Goal: Task Accomplishment & Management: Manage account settings

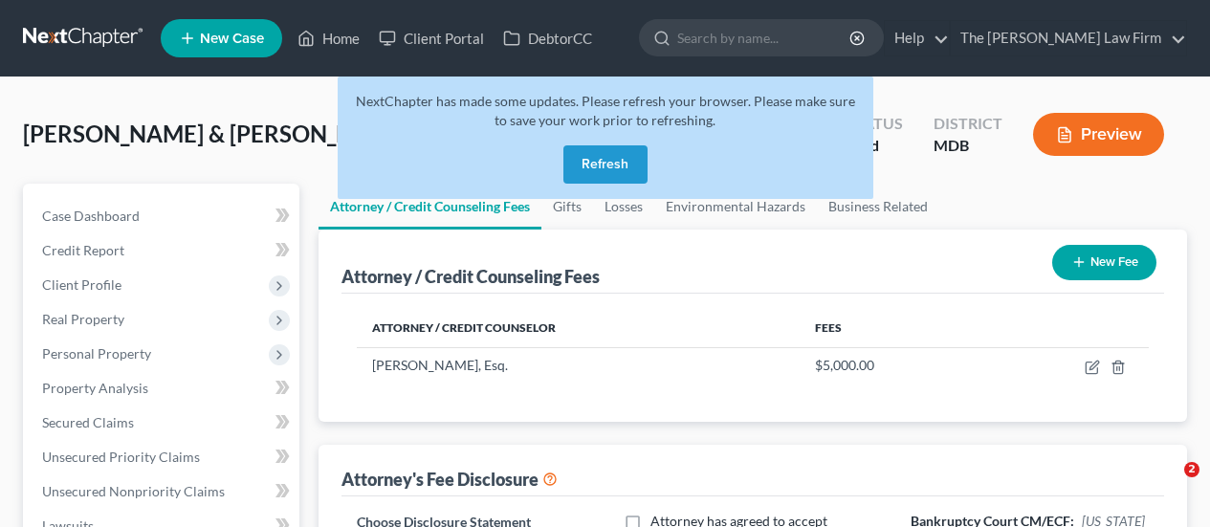
select select "0"
click at [589, 157] on button "Refresh" at bounding box center [605, 164] width 84 height 38
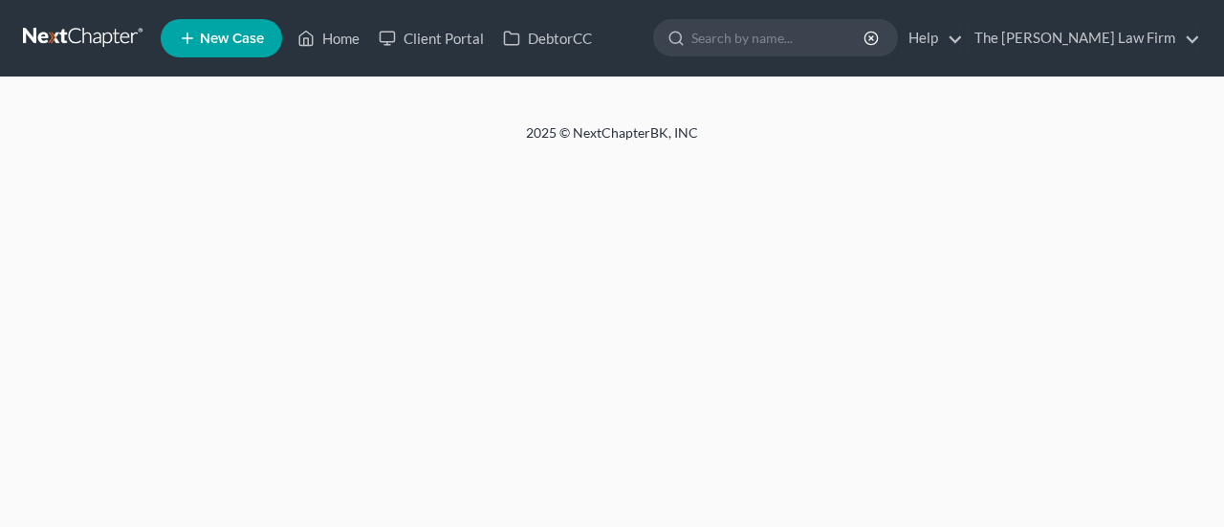
select select "0"
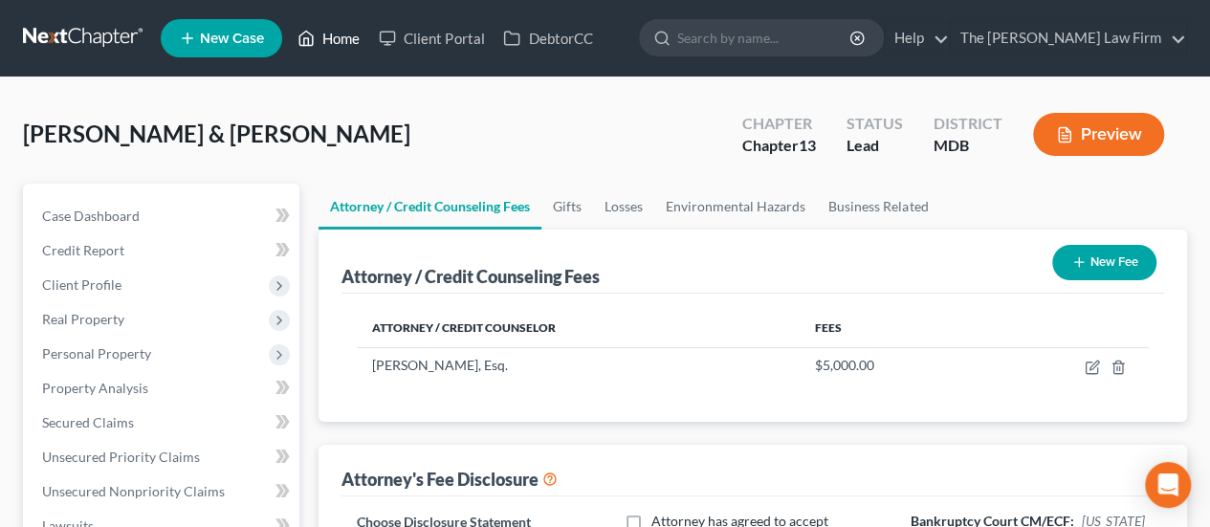
click at [343, 33] on link "Home" at bounding box center [328, 38] width 81 height 34
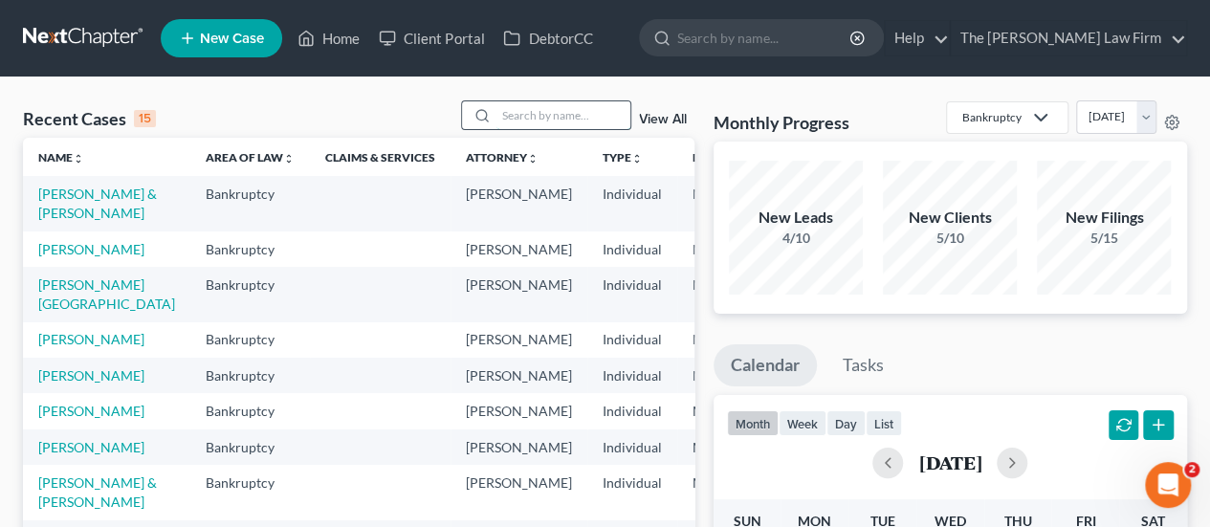
click at [529, 110] on input "search" at bounding box center [563, 115] width 134 height 28
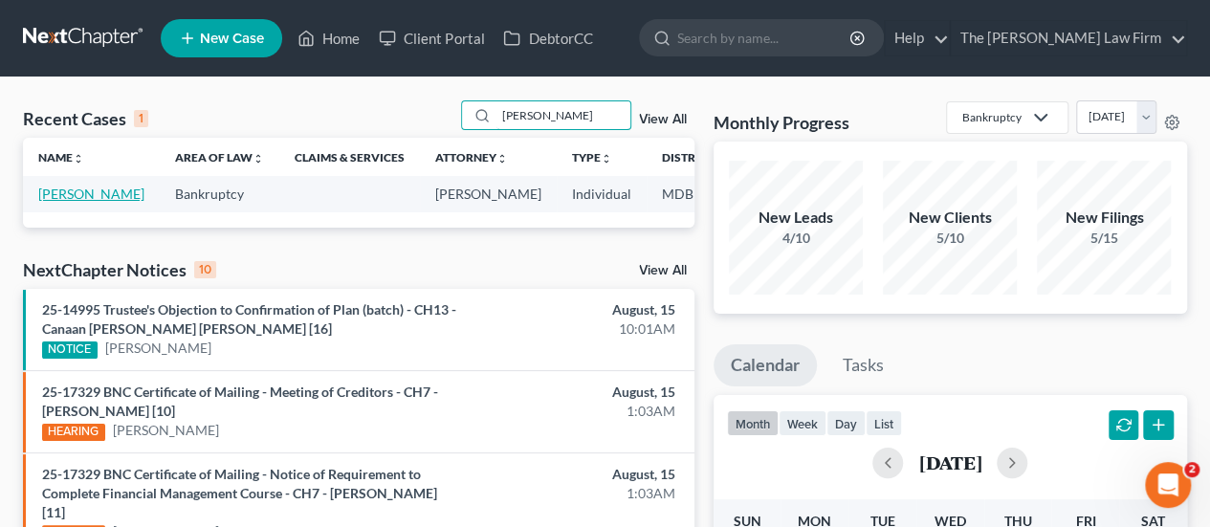
type input "[PERSON_NAME]"
click at [49, 191] on link "[PERSON_NAME]" at bounding box center [91, 194] width 106 height 16
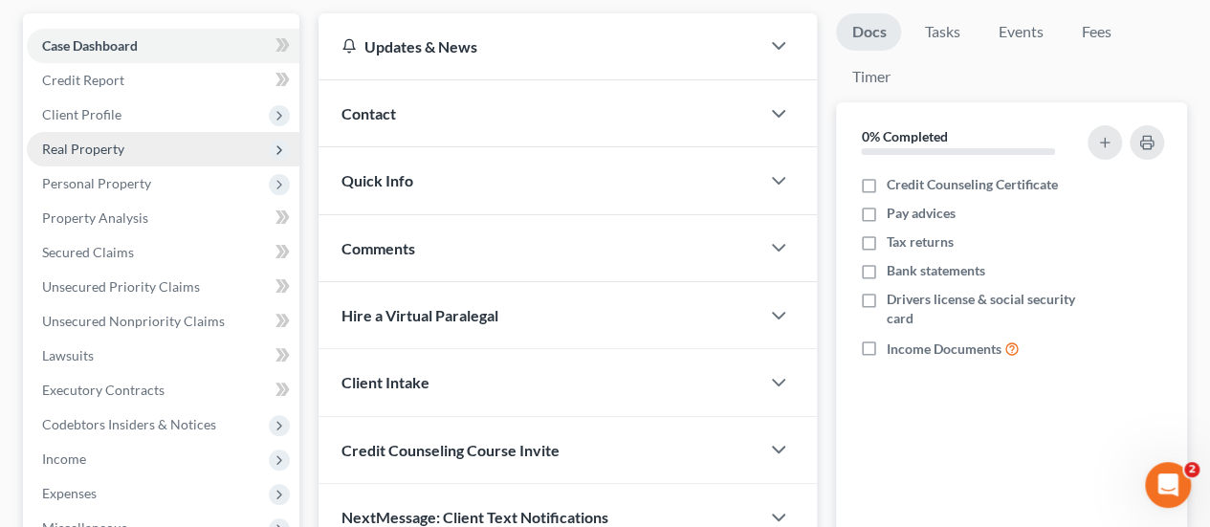
scroll to position [173, 0]
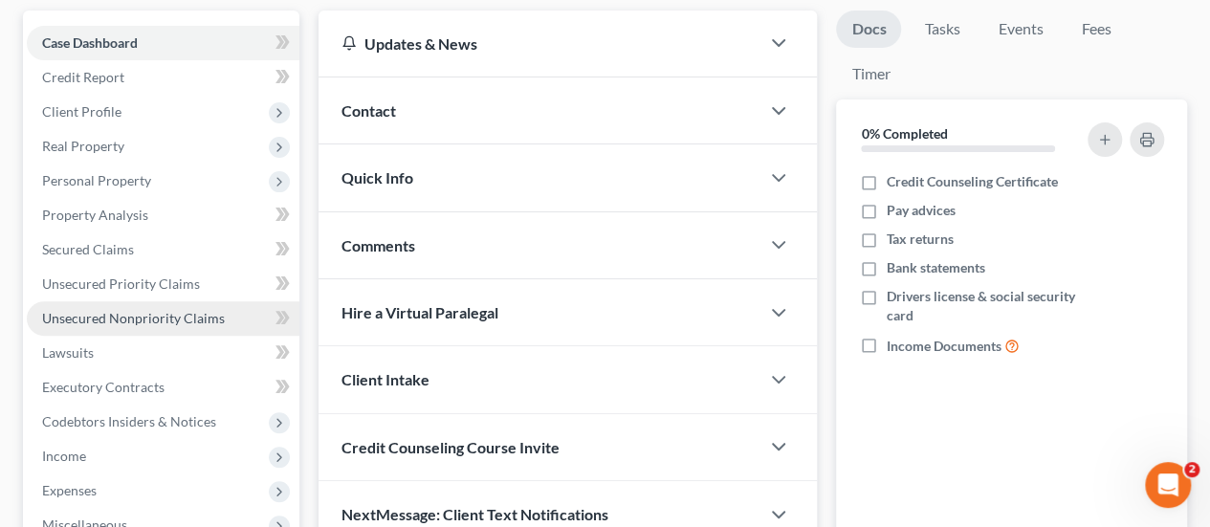
click at [101, 311] on span "Unsecured Nonpriority Claims" at bounding box center [133, 318] width 183 height 16
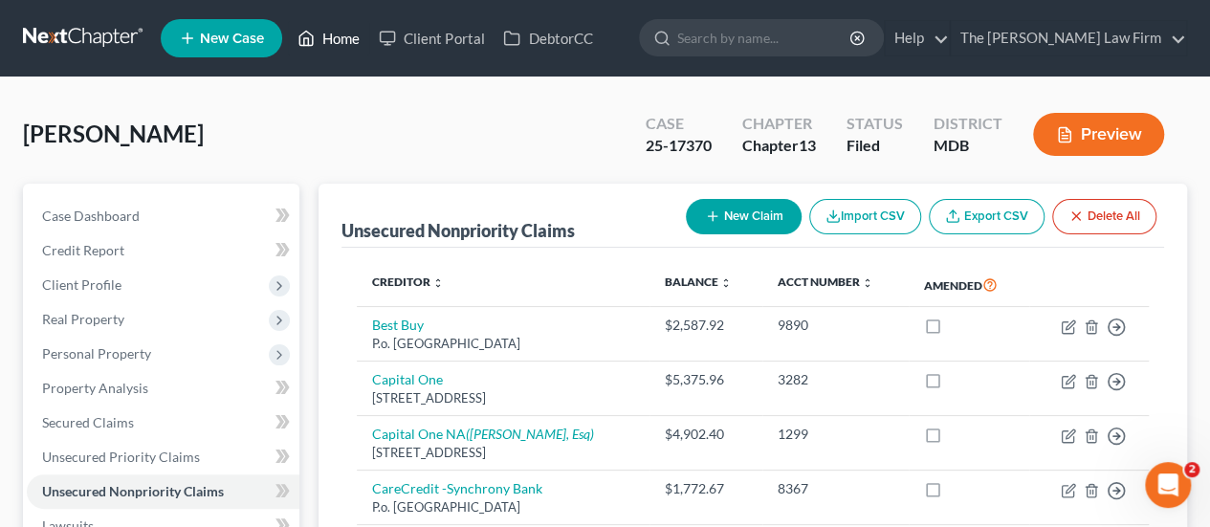
click at [350, 38] on link "Home" at bounding box center [328, 38] width 81 height 34
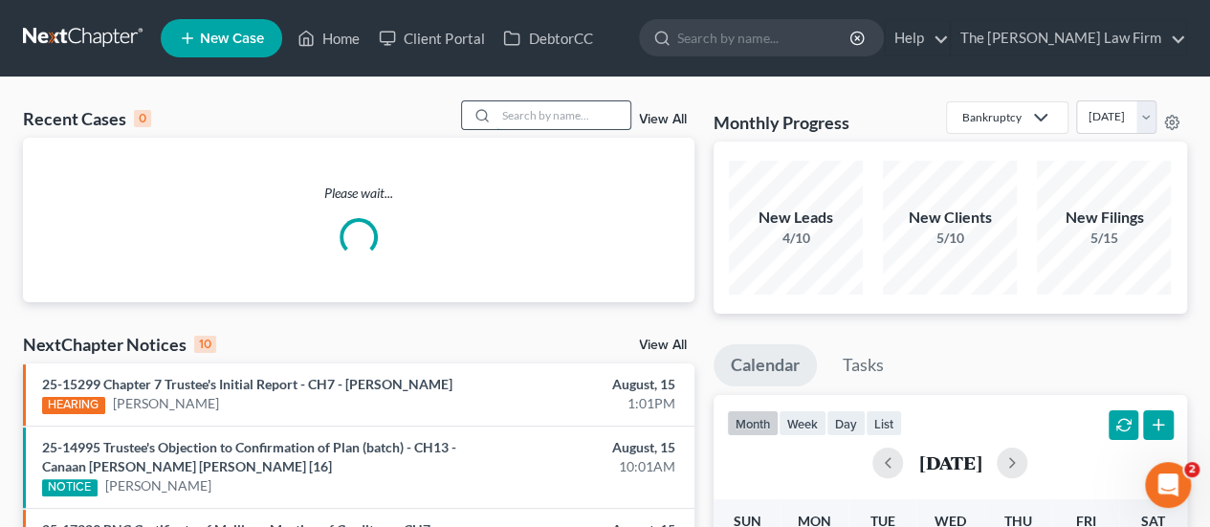
click at [545, 125] on input "search" at bounding box center [563, 115] width 134 height 28
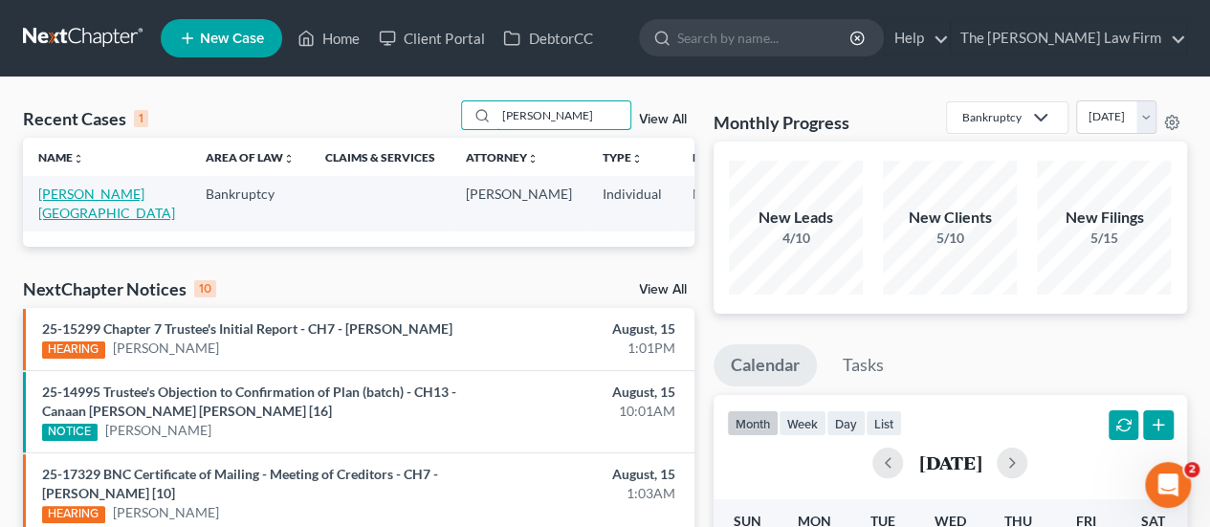
type input "[PERSON_NAME]"
click at [52, 198] on link "[PERSON_NAME][GEOGRAPHIC_DATA]" at bounding box center [106, 203] width 137 height 35
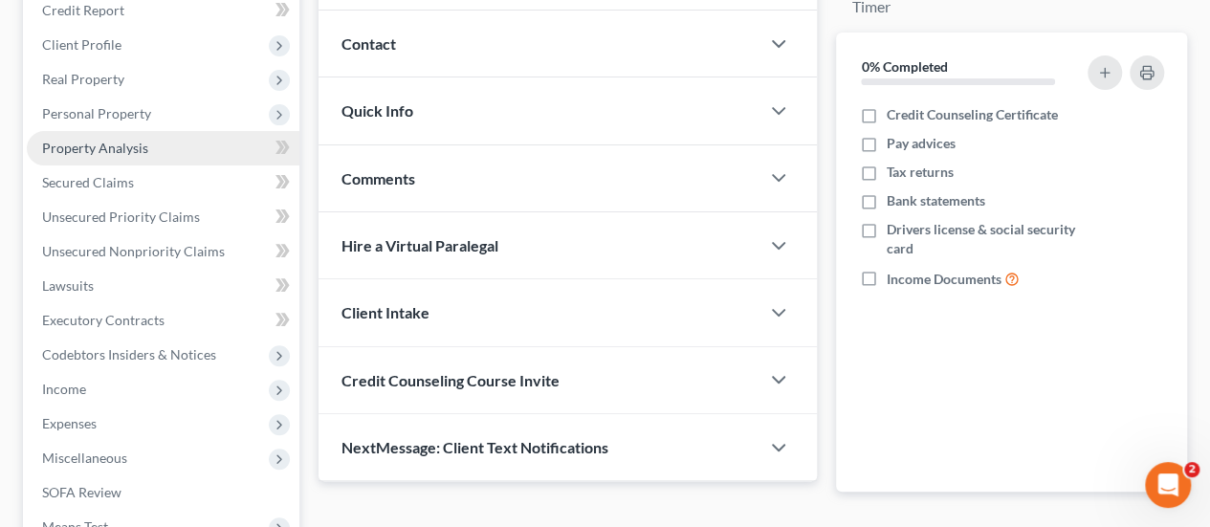
click at [103, 146] on span "Property Analysis" at bounding box center [95, 148] width 106 height 16
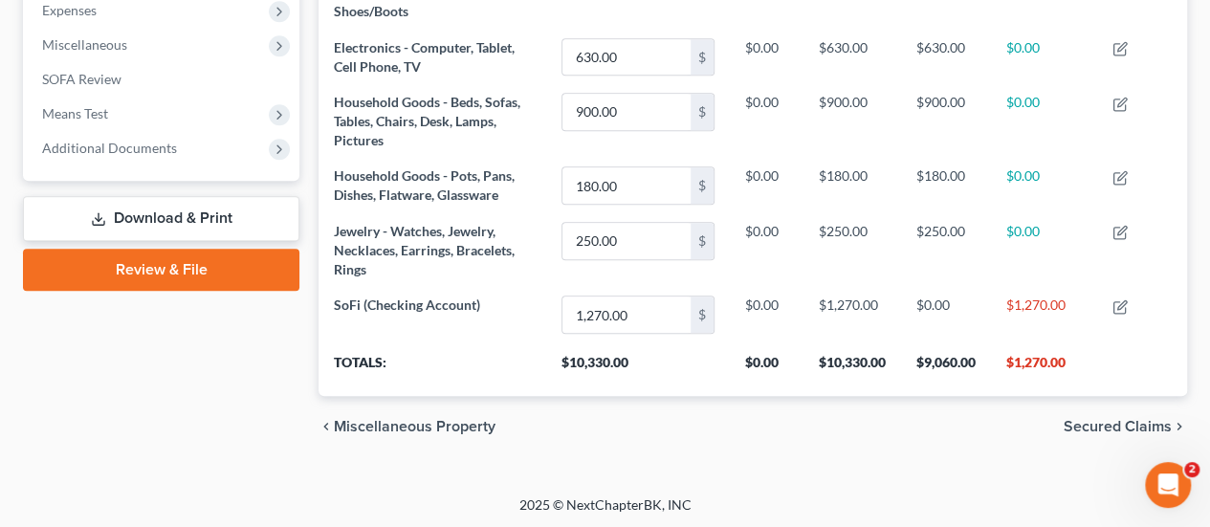
scroll to position [410, 0]
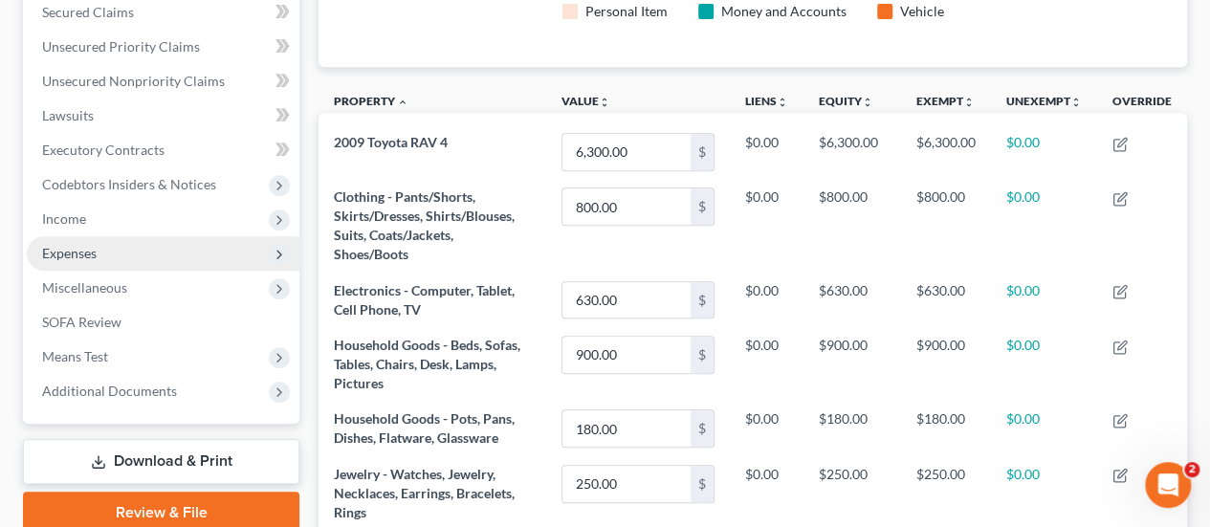
click at [73, 250] on span "Expenses" at bounding box center [69, 253] width 55 height 16
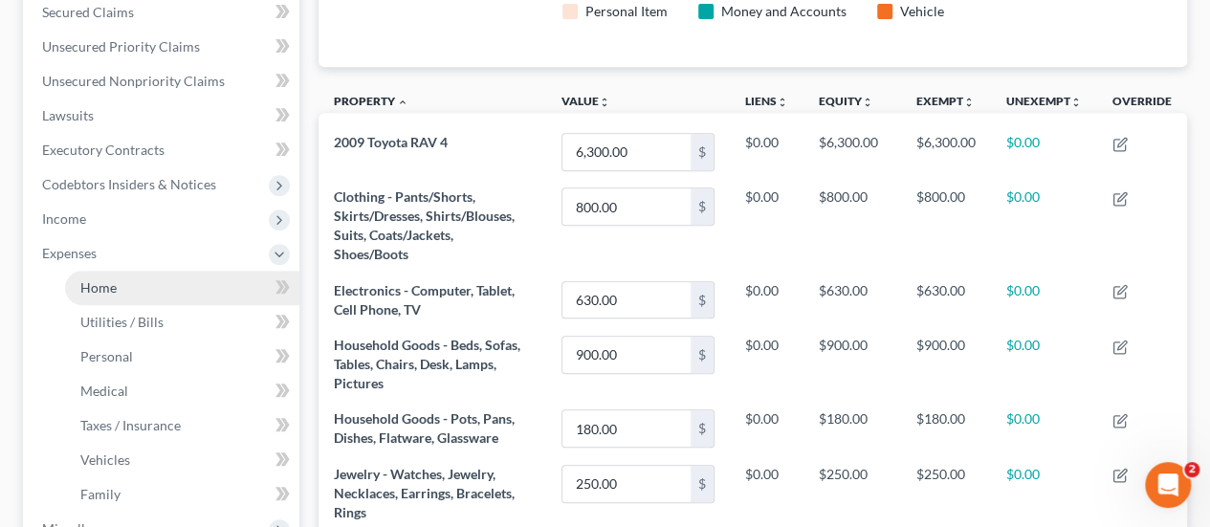
click at [107, 283] on span "Home" at bounding box center [98, 287] width 36 height 16
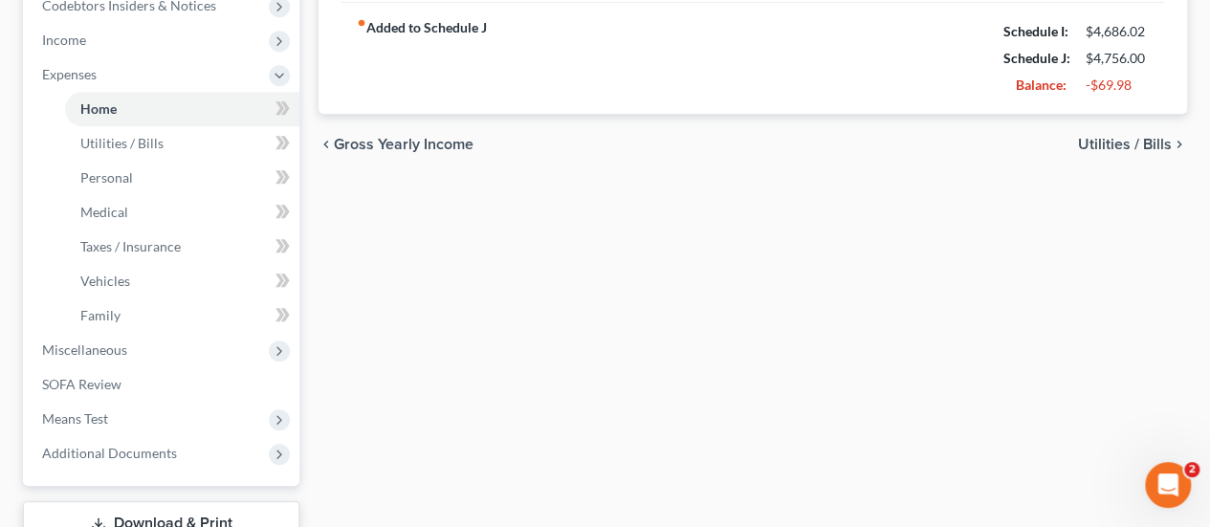
scroll to position [620, 0]
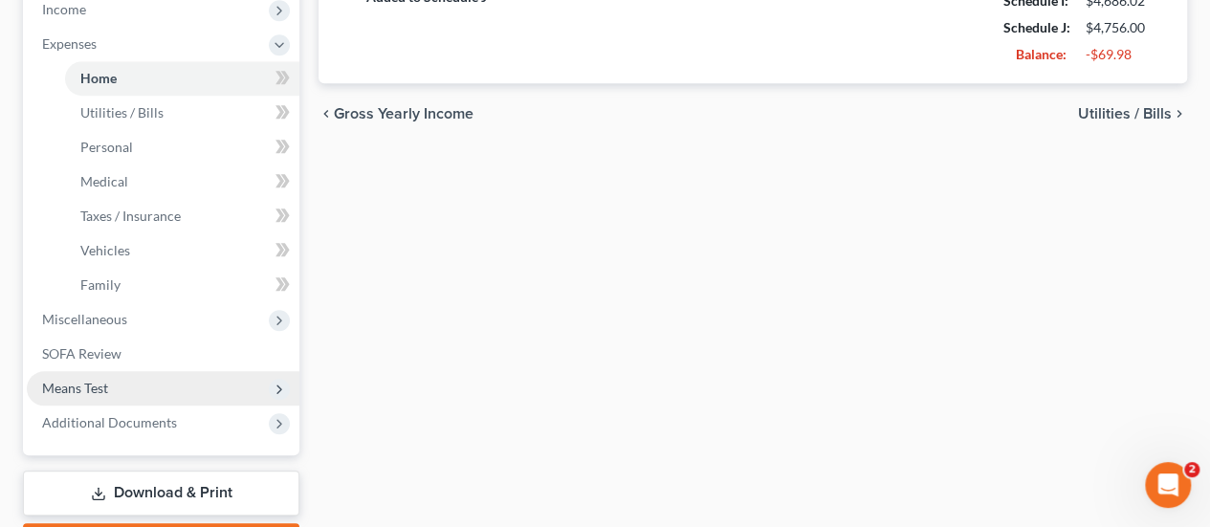
click at [82, 380] on span "Means Test" at bounding box center [75, 388] width 66 height 16
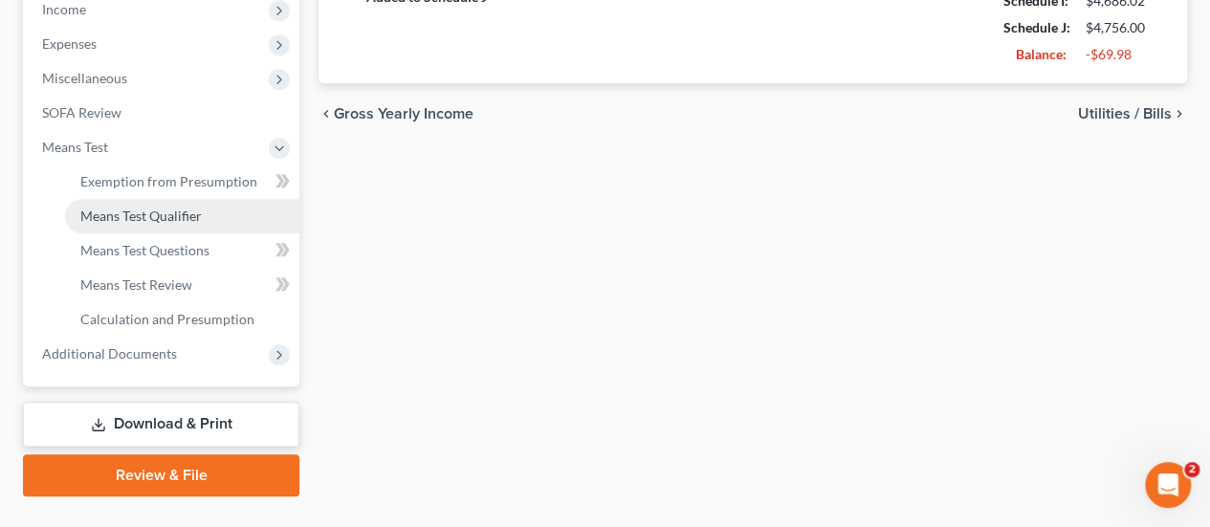
click at [134, 217] on span "Means Test Qualifier" at bounding box center [140, 216] width 121 height 16
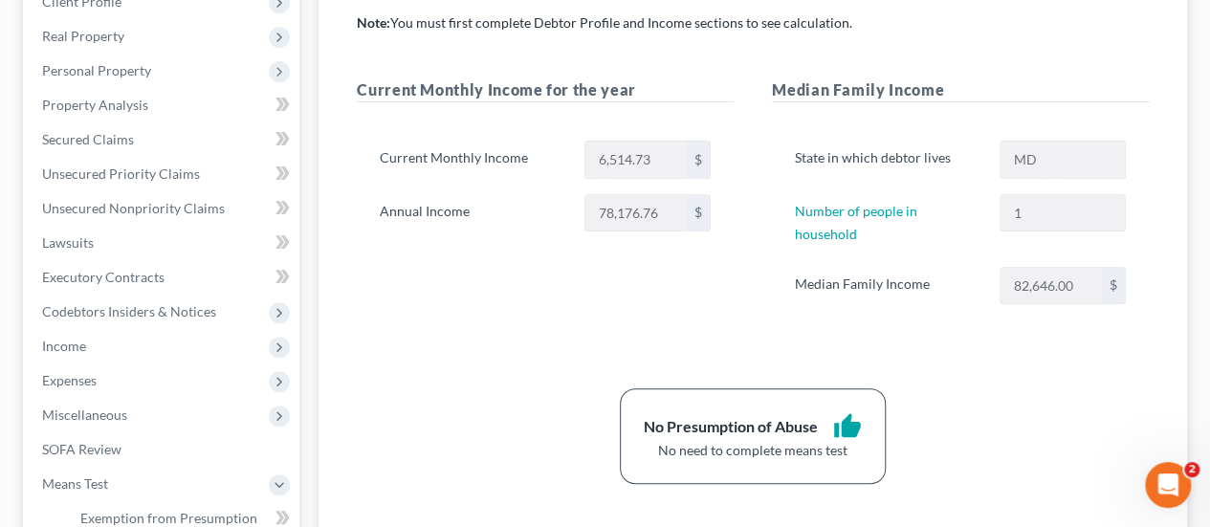
scroll to position [659, 0]
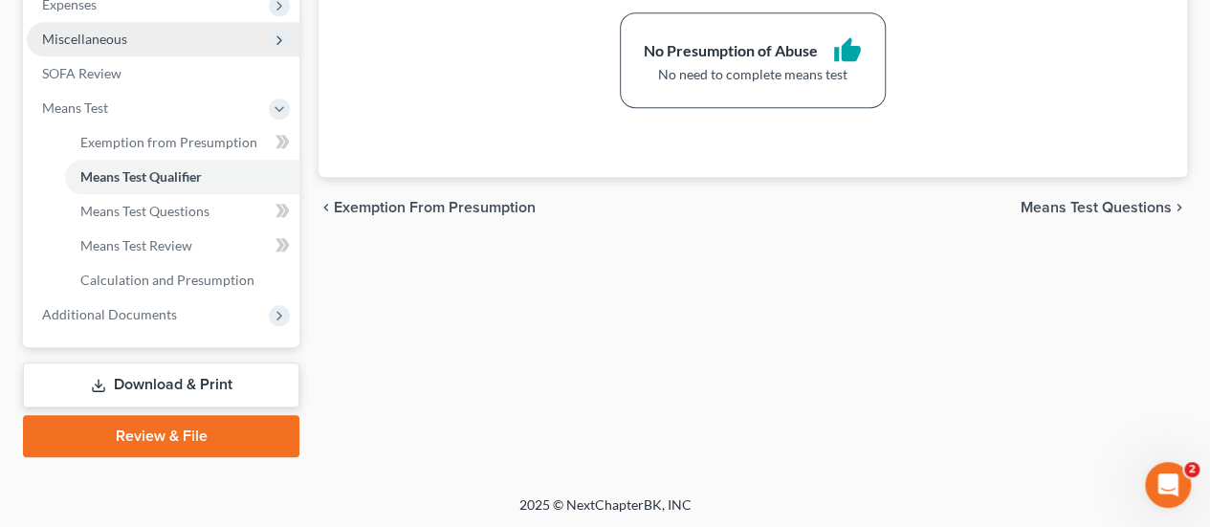
click at [95, 41] on span "Miscellaneous" at bounding box center [84, 39] width 85 height 16
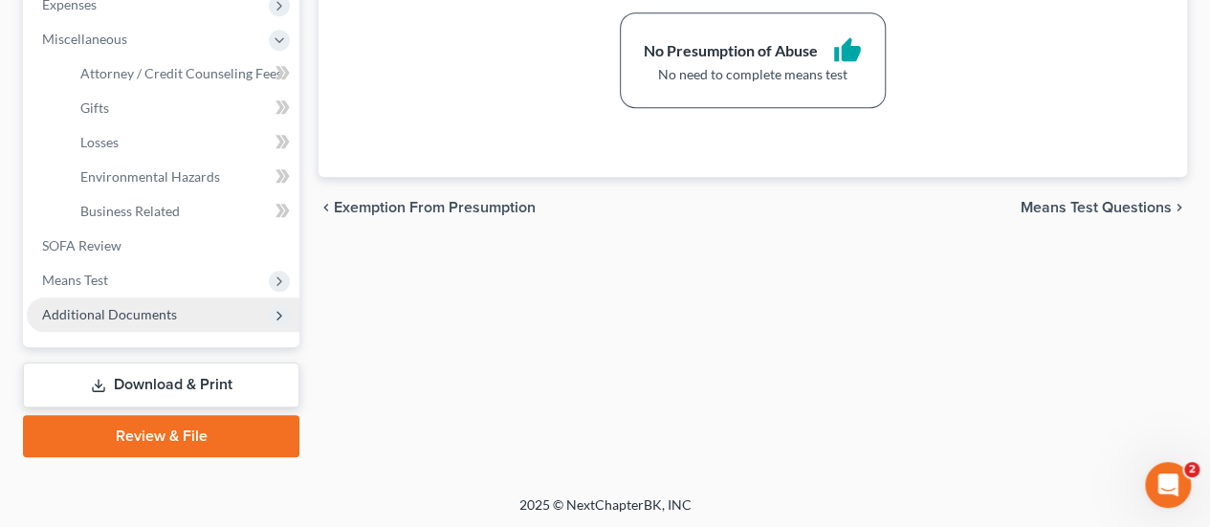
click at [86, 311] on span "Additional Documents" at bounding box center [109, 314] width 135 height 16
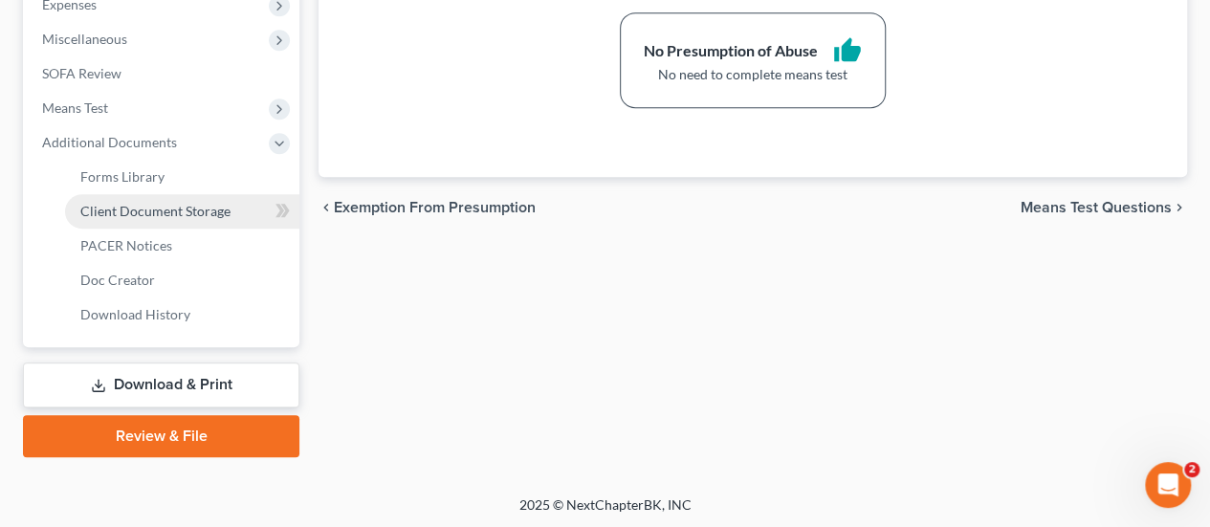
click at [161, 203] on span "Client Document Storage" at bounding box center [155, 211] width 150 height 16
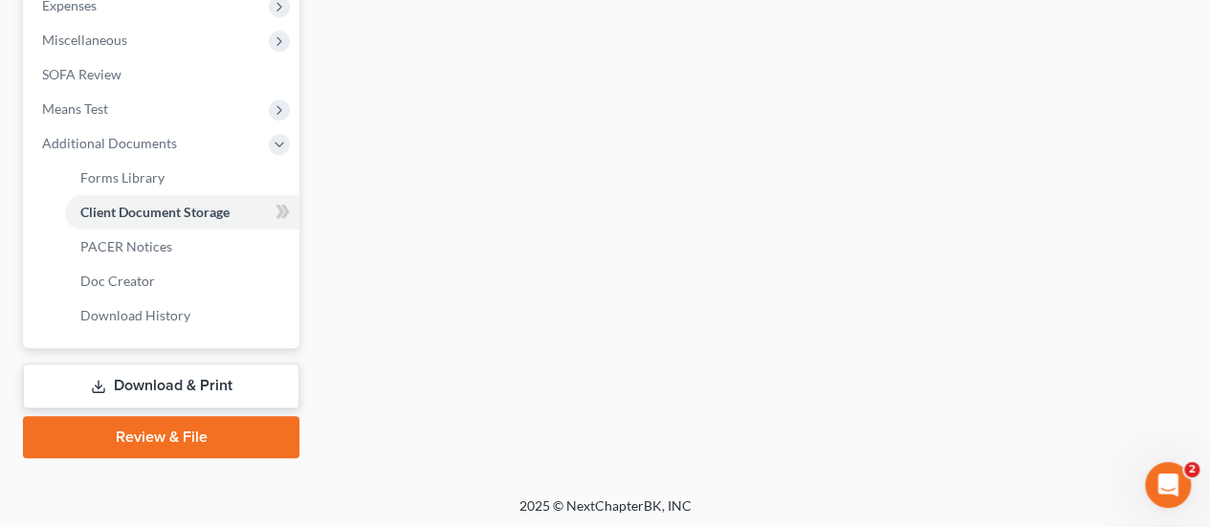
select select "14"
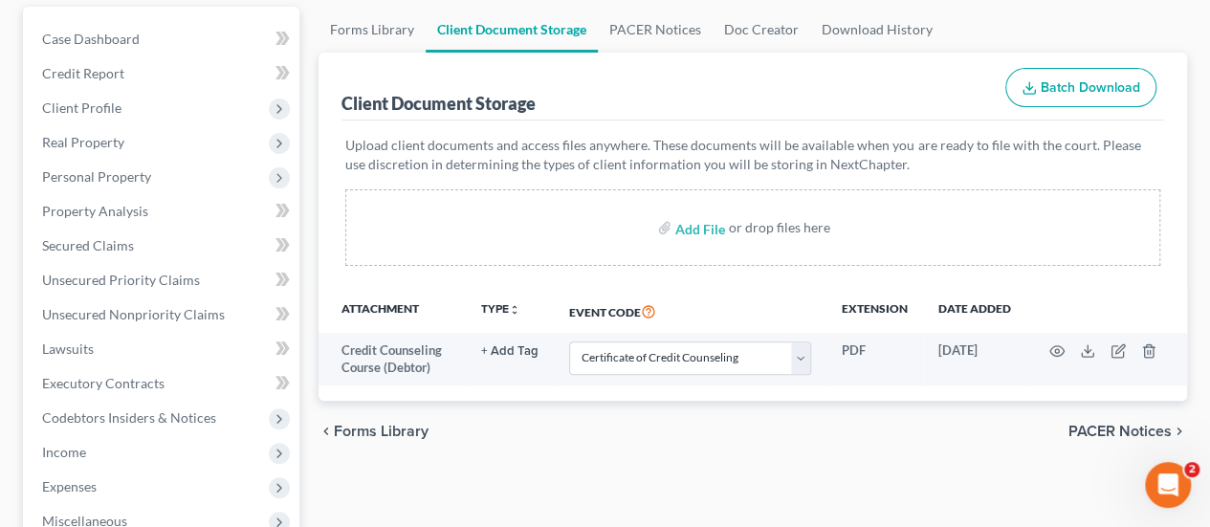
scroll to position [178, 0]
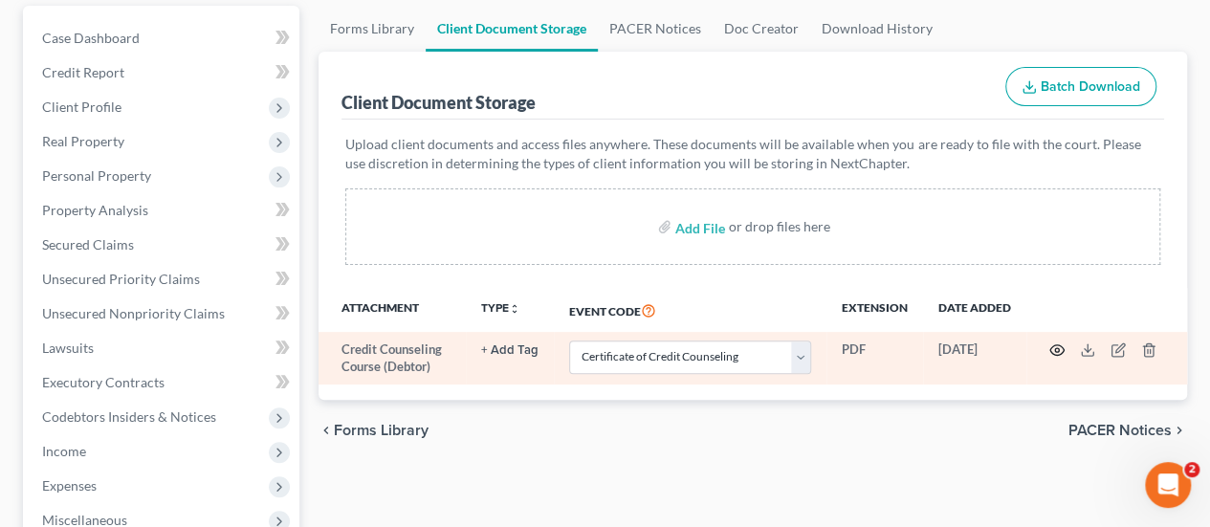
click at [1055, 348] on circle "button" at bounding box center [1057, 350] width 4 height 4
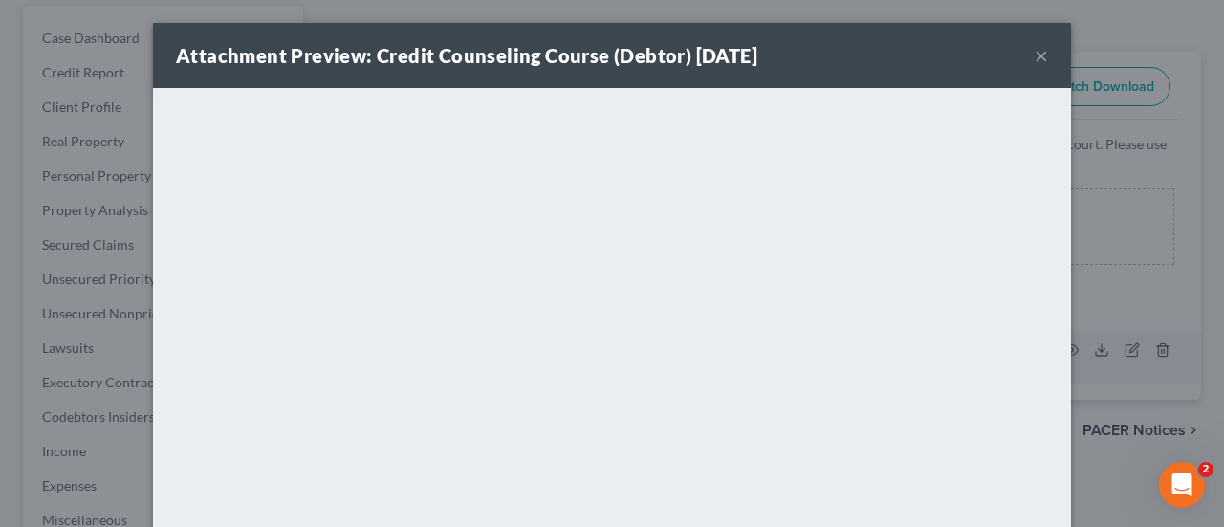
click at [1041, 60] on button "×" at bounding box center [1041, 55] width 13 height 23
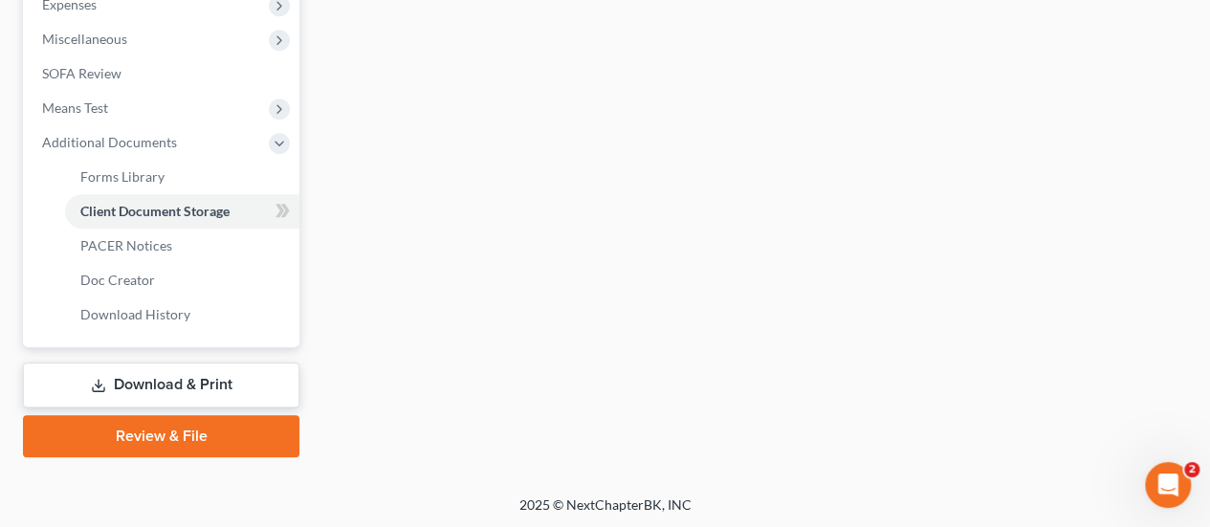
click at [139, 428] on link "Review & File" at bounding box center [161, 436] width 276 height 42
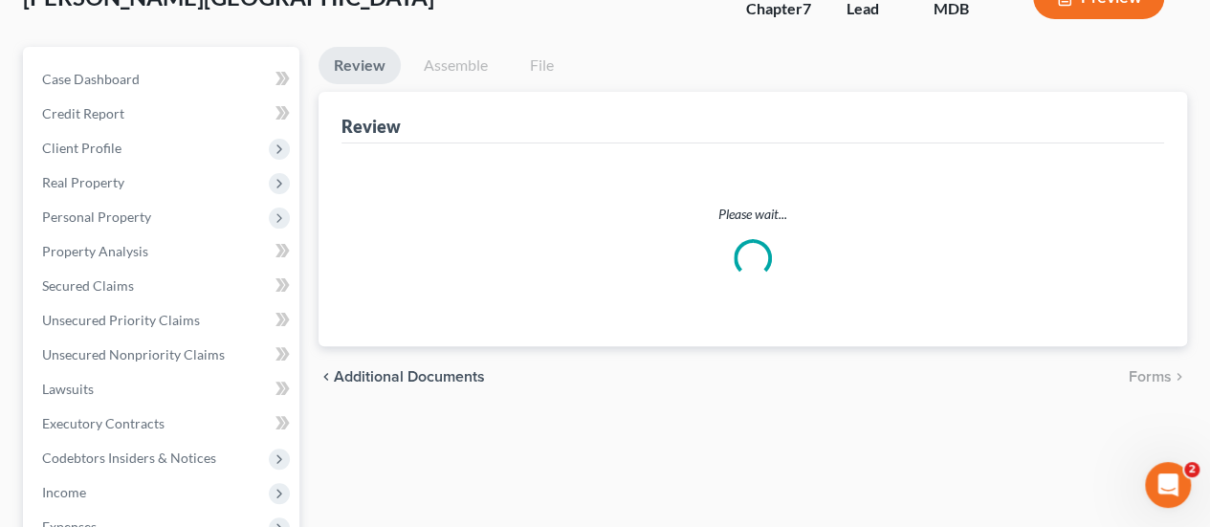
scroll to position [12, 0]
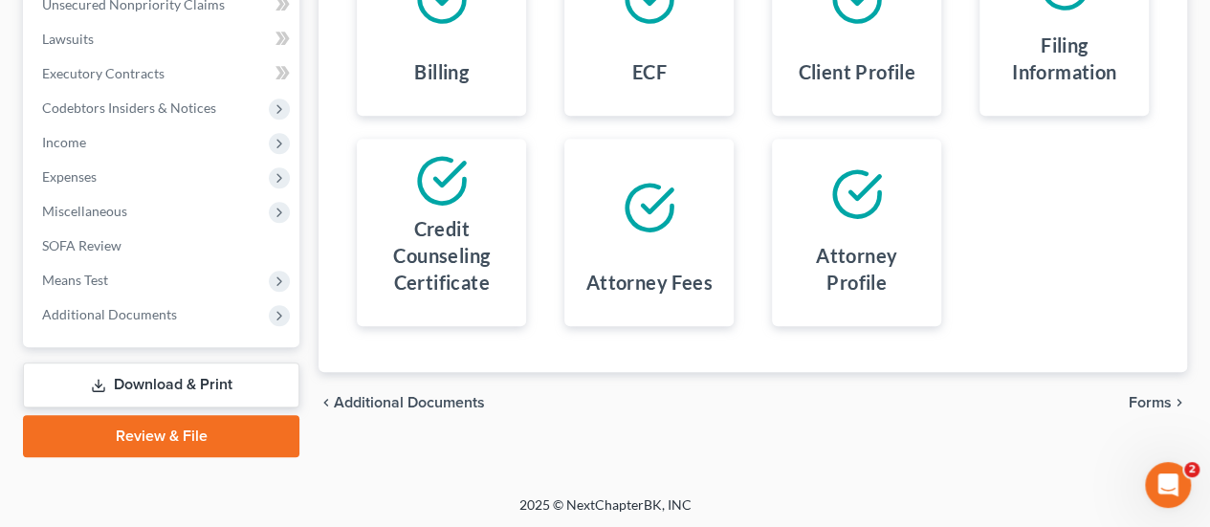
click at [1143, 397] on span "Forms" at bounding box center [1150, 402] width 43 height 15
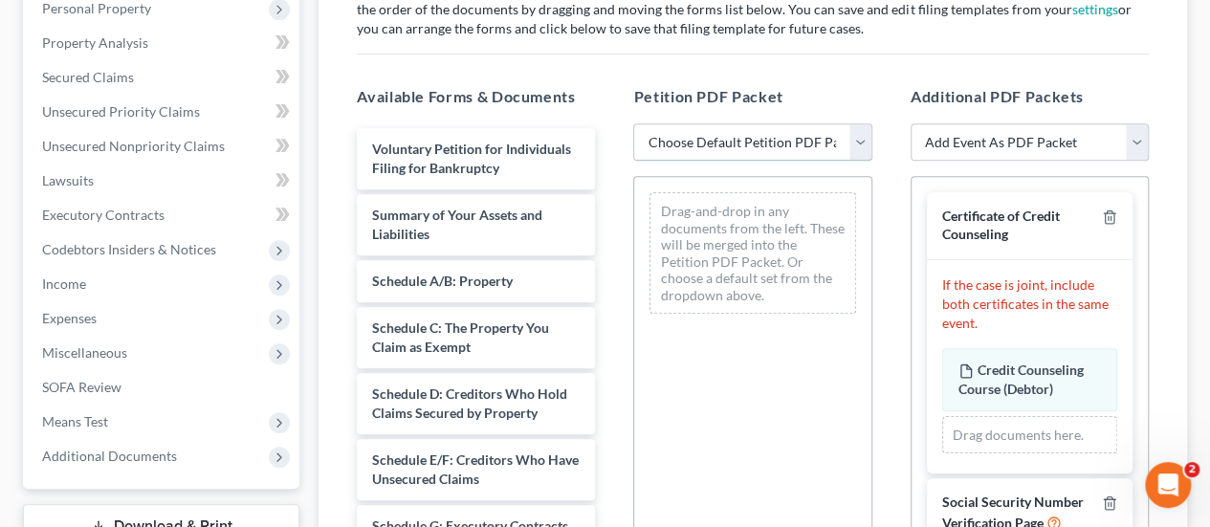
click at [712, 151] on select "Choose Default Petition PDF Packet Emergency Filing (Voluntary Petition and Cre…" at bounding box center [752, 142] width 238 height 38
select select "1"
click at [633, 123] on select "Choose Default Petition PDF Packet Emergency Filing (Voluntary Petition and Cre…" at bounding box center [752, 142] width 238 height 38
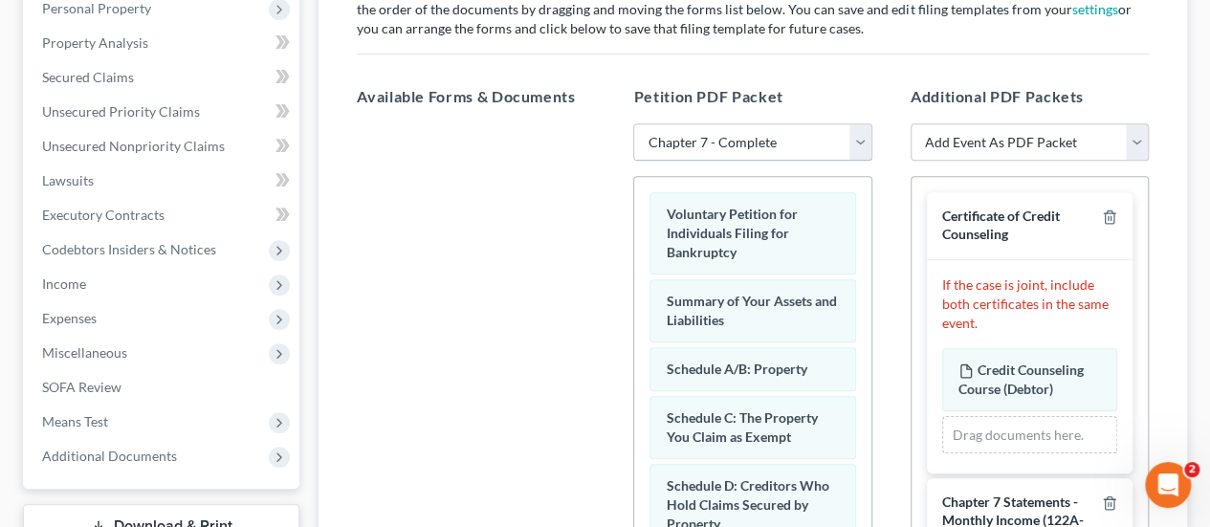
scroll to position [691, 0]
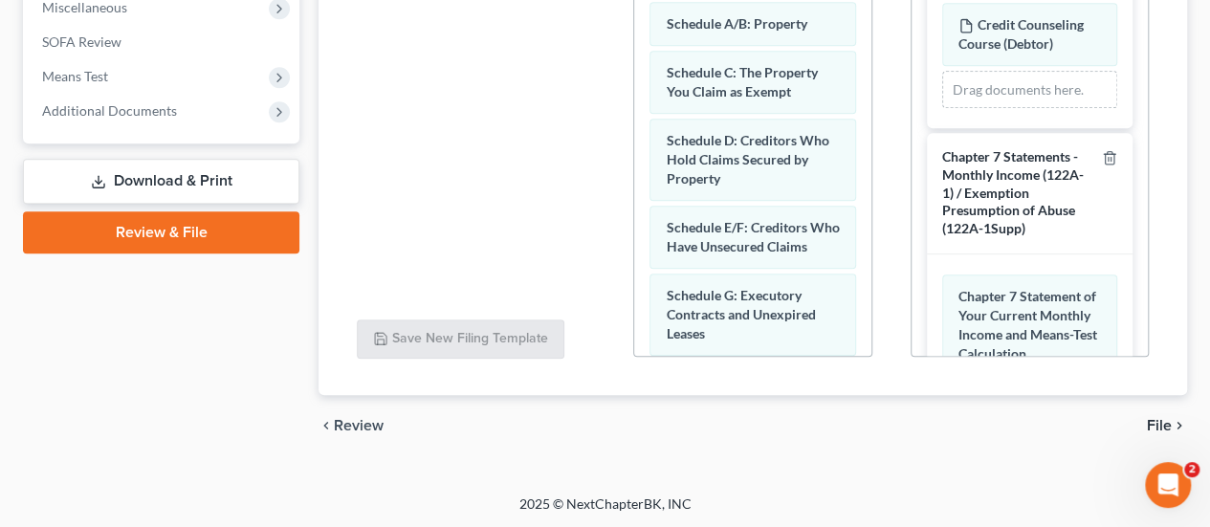
click at [1001, 275] on div "Chapter 7 Statement of Your Current Monthly Income and Means-Test Calculation A…" at bounding box center [1029, 347] width 175 height 144
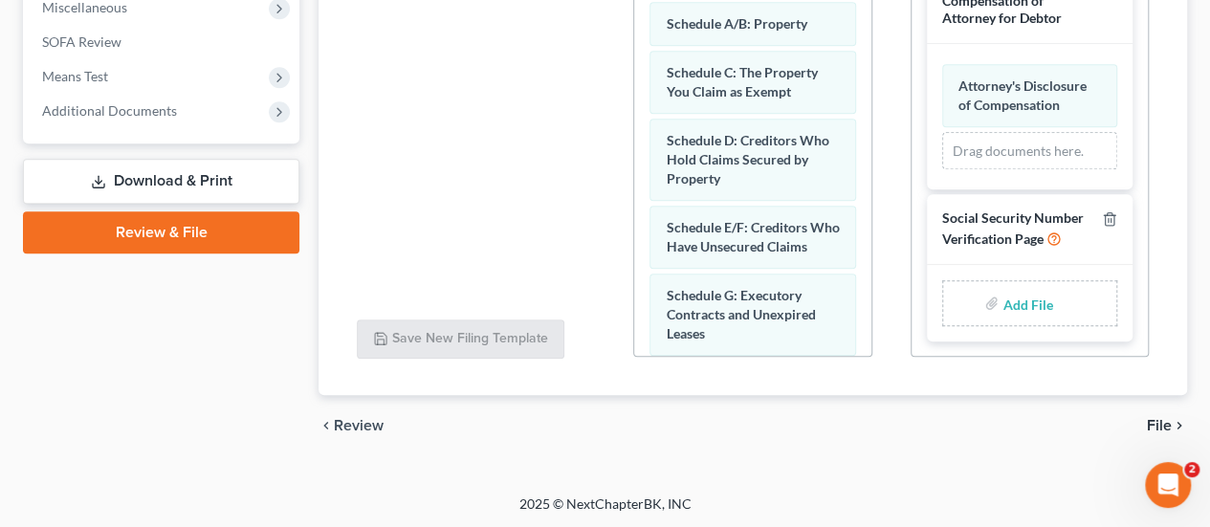
click at [1033, 301] on input "file" at bounding box center [1025, 303] width 46 height 34
type input "C:\fakepath\SSN Stmt.pdf"
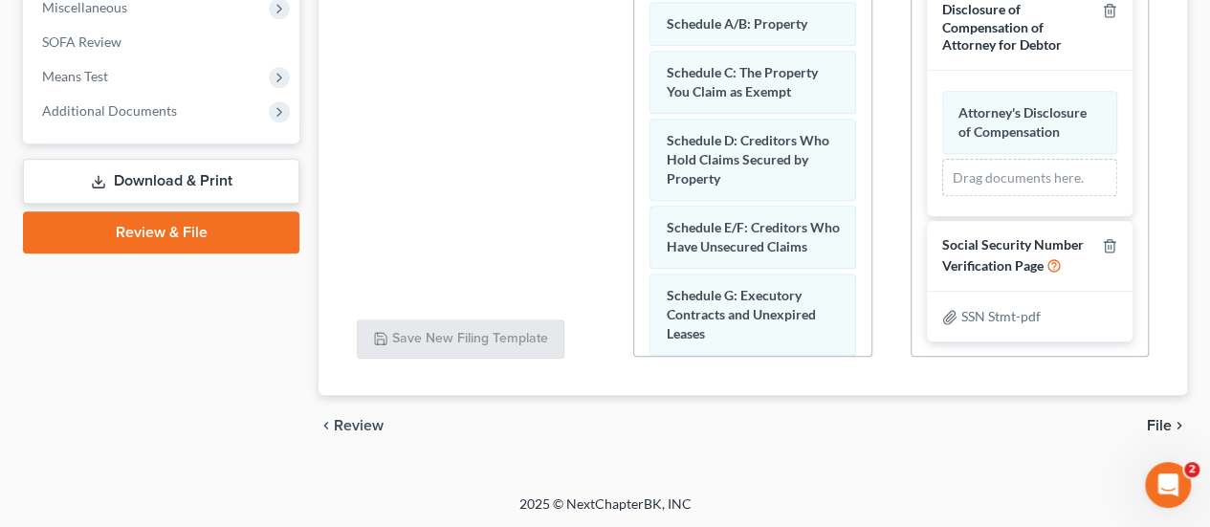
scroll to position [507, 0]
click at [1164, 425] on span "File" at bounding box center [1159, 425] width 25 height 15
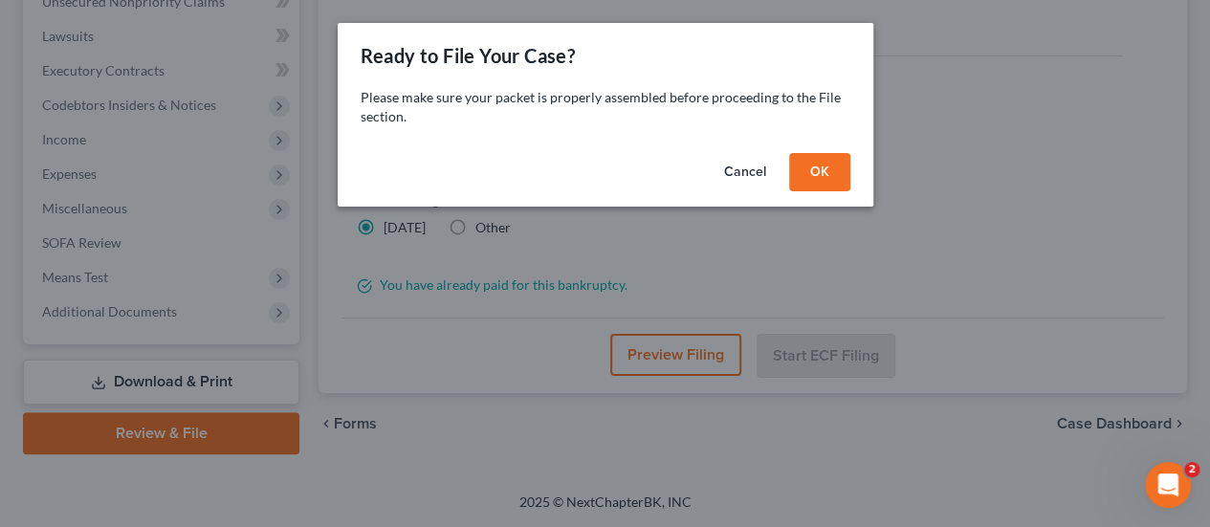
scroll to position [487, 0]
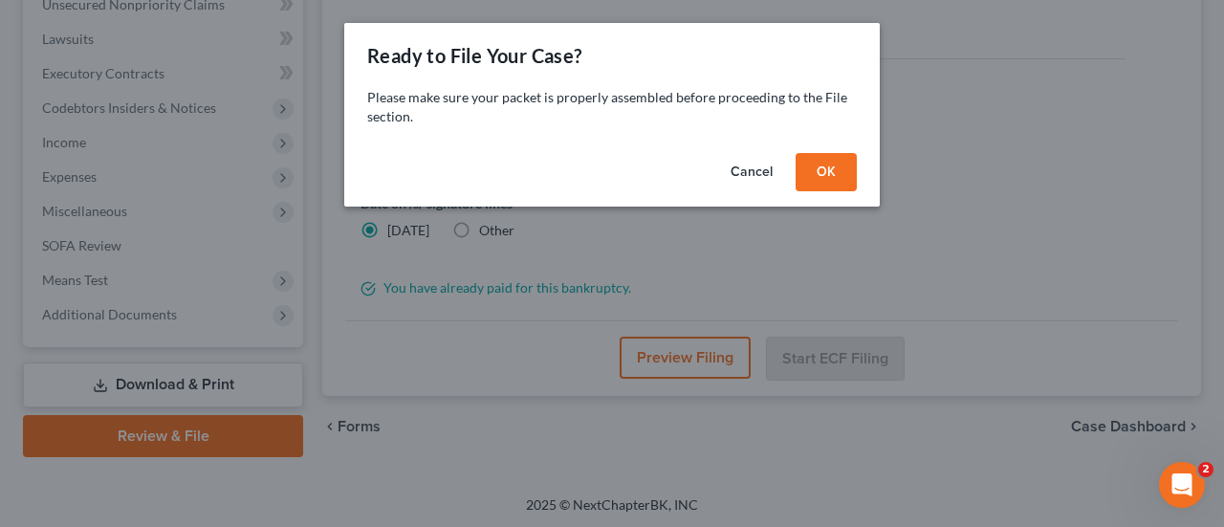
click at [823, 165] on button "OK" at bounding box center [826, 172] width 61 height 38
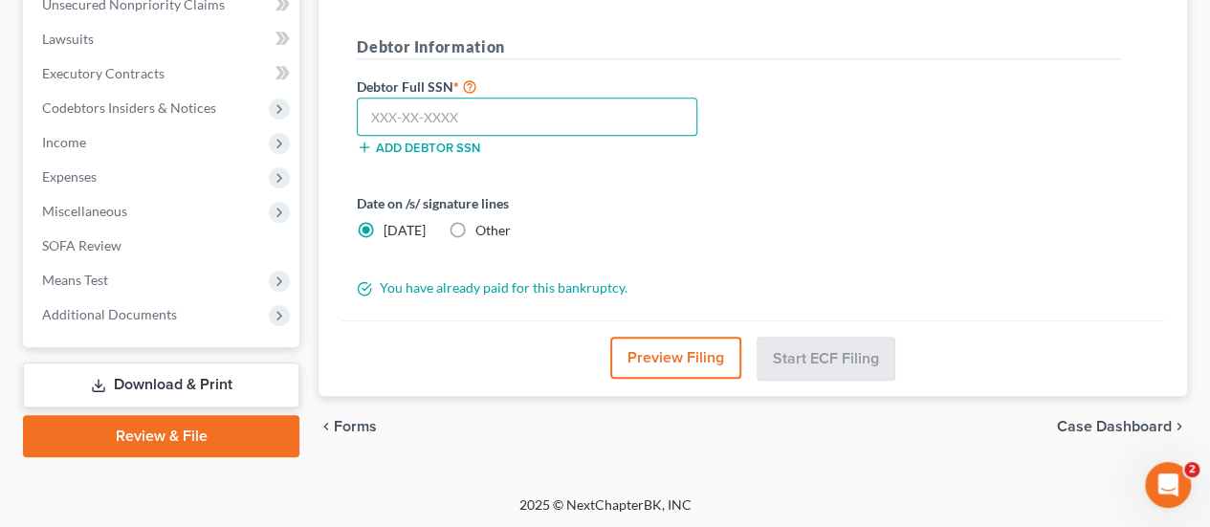
click at [411, 113] on input "text" at bounding box center [527, 117] width 340 height 38
type input "218-11-2039"
click at [906, 160] on div "Debtor Full SSN * 218-11-2039 Add debtor SSN" at bounding box center [739, 123] width 784 height 96
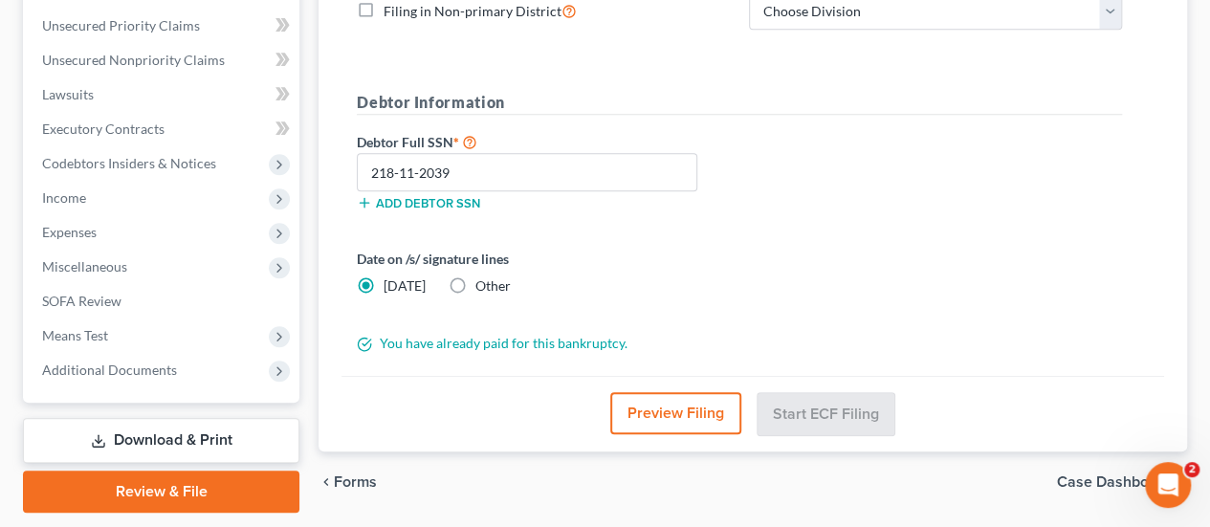
scroll to position [202, 0]
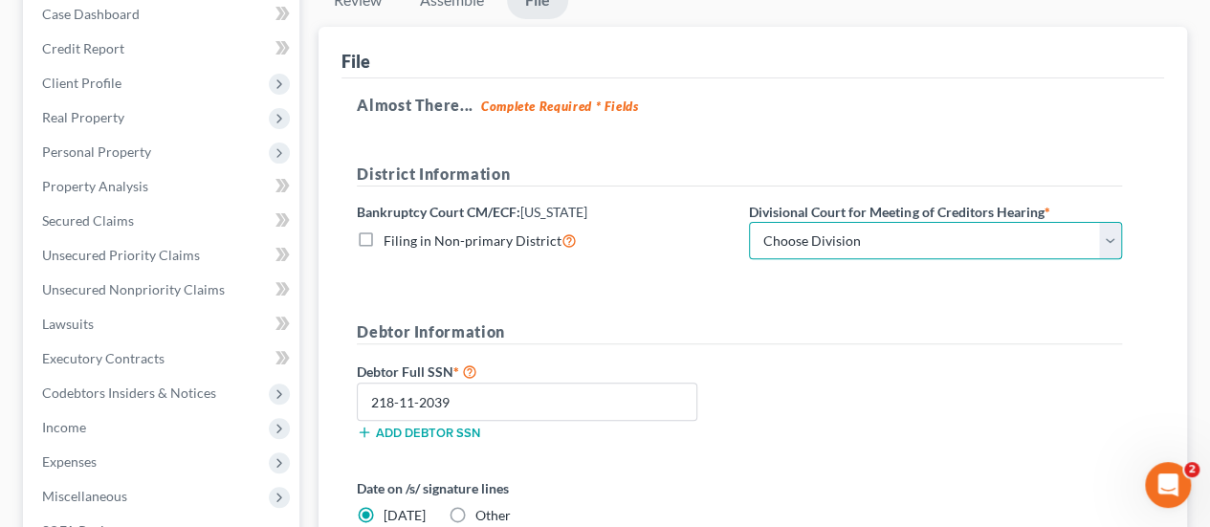
click at [801, 242] on select "Choose Division Baltimore Greenbelt" at bounding box center [935, 241] width 373 height 38
select select "1"
click at [749, 222] on select "Choose Division Baltimore Greenbelt" at bounding box center [935, 241] width 373 height 38
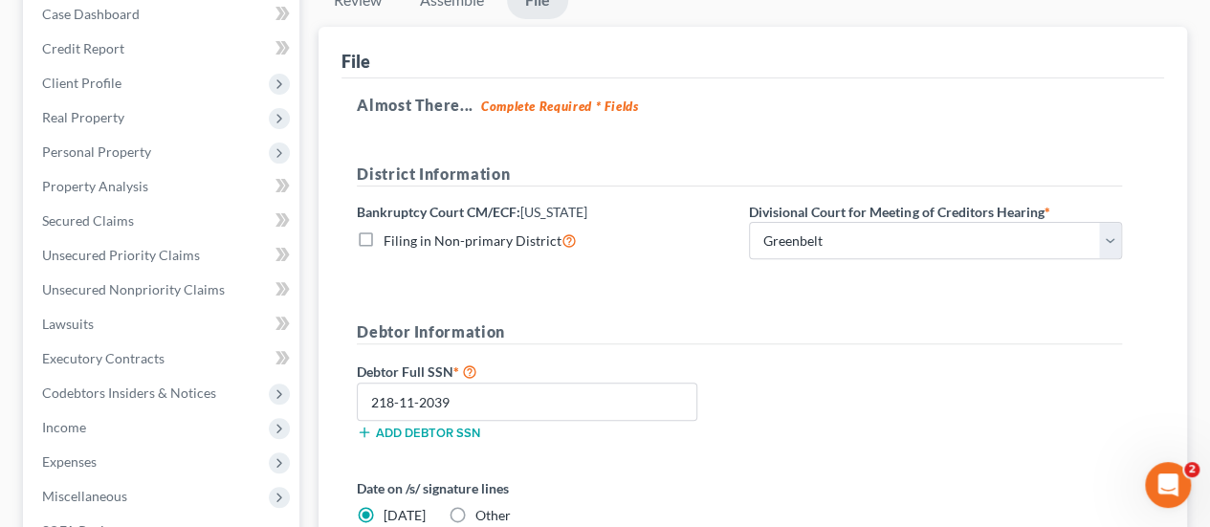
click at [788, 333] on h5 "Debtor Information" at bounding box center [739, 332] width 765 height 24
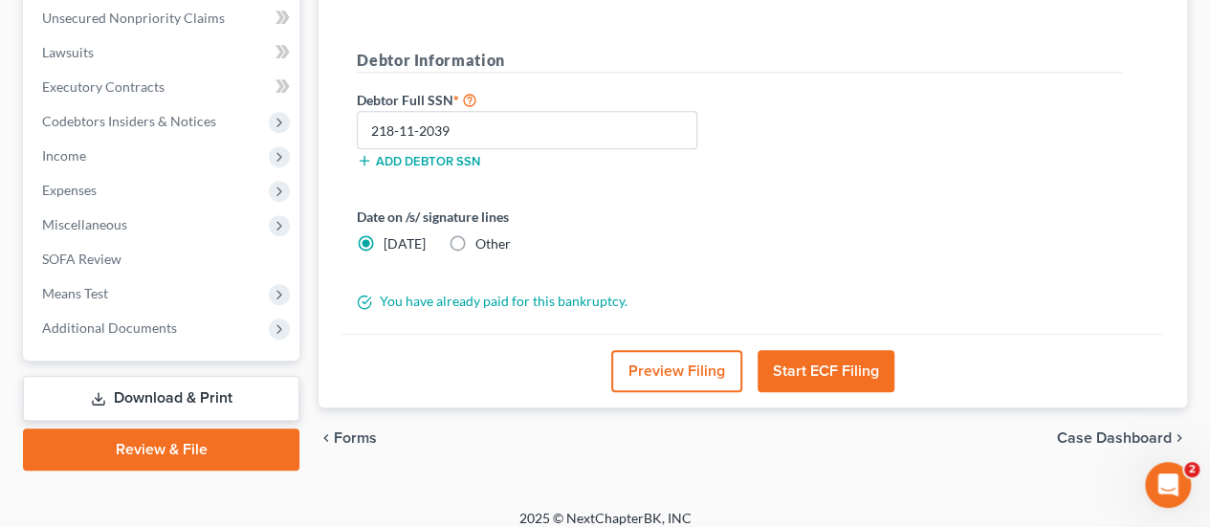
scroll to position [487, 0]
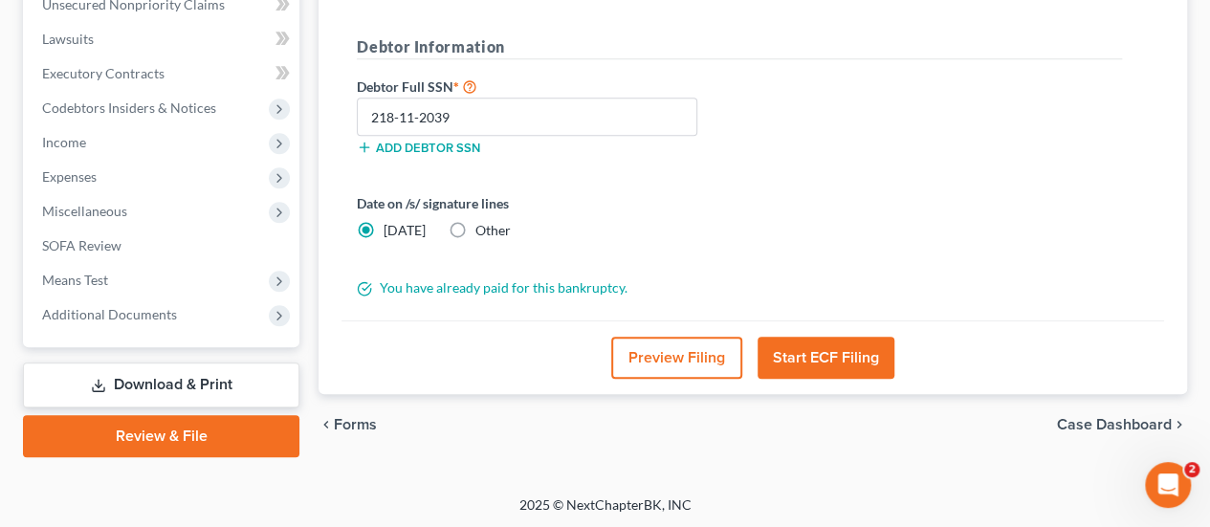
click at [845, 366] on button "Start ECF Filing" at bounding box center [826, 358] width 137 height 42
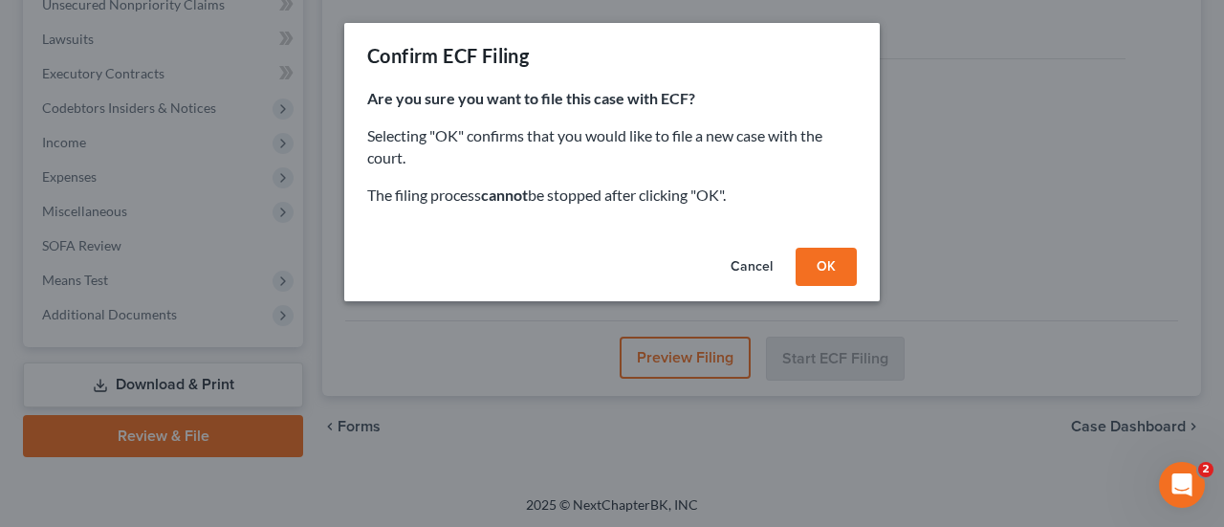
click at [840, 262] on button "OK" at bounding box center [826, 267] width 61 height 38
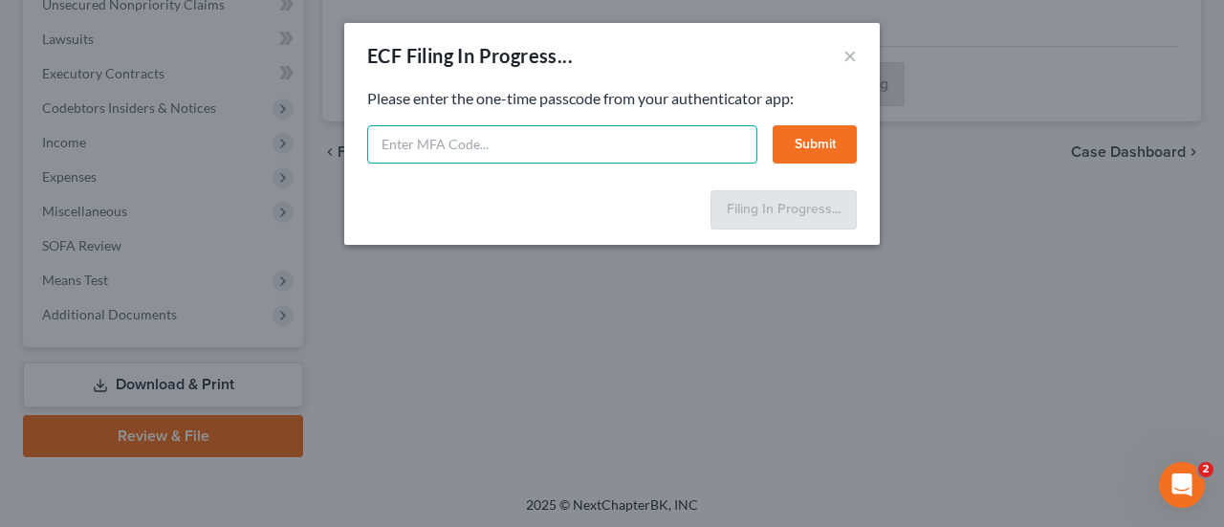
click at [486, 148] on input "text" at bounding box center [562, 144] width 390 height 38
type input "473155"
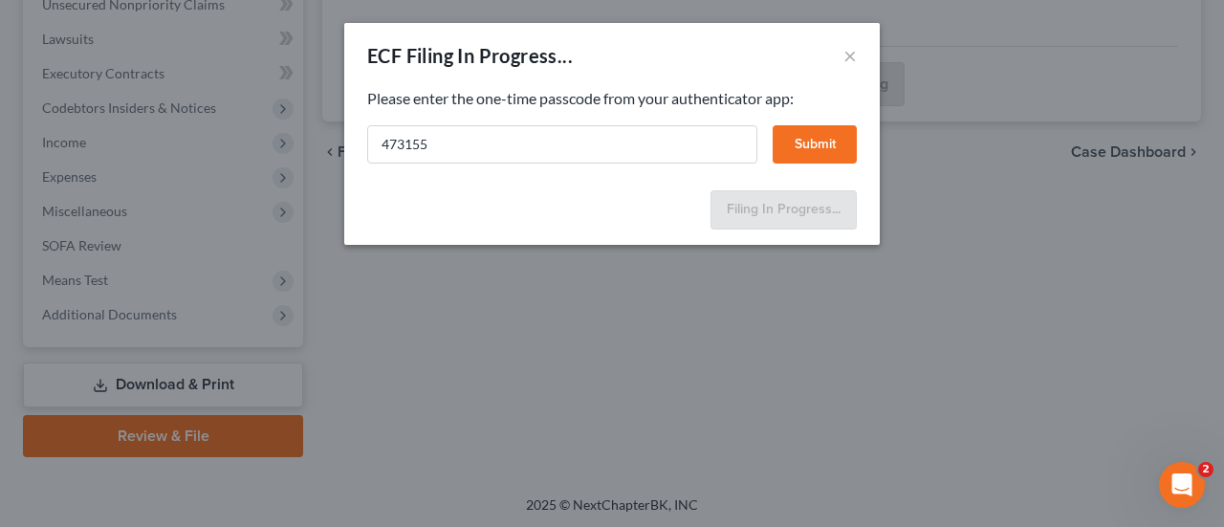
click at [805, 135] on button "Submit" at bounding box center [815, 144] width 84 height 38
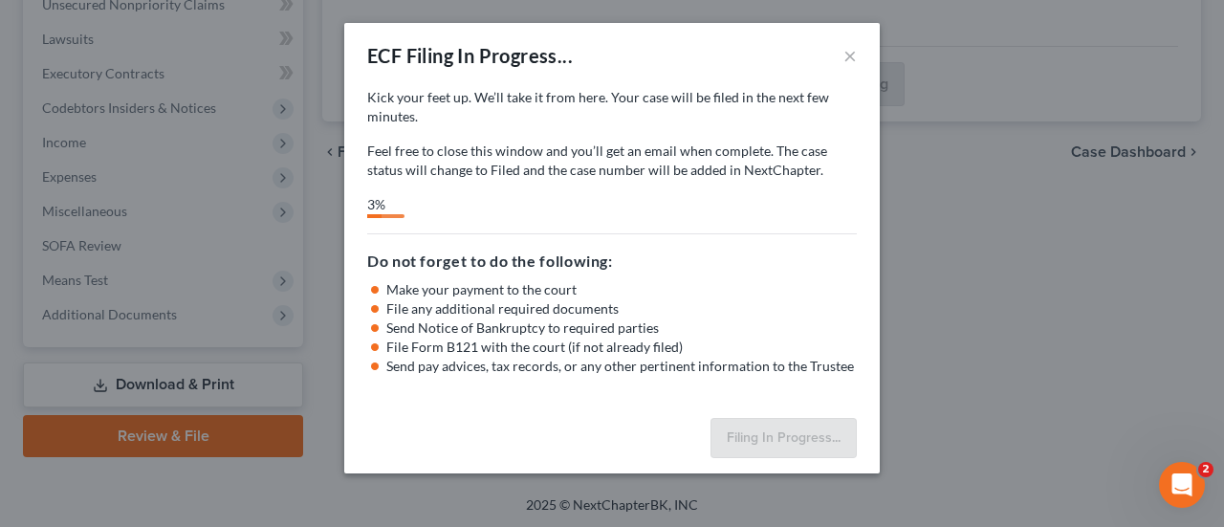
select select "1"
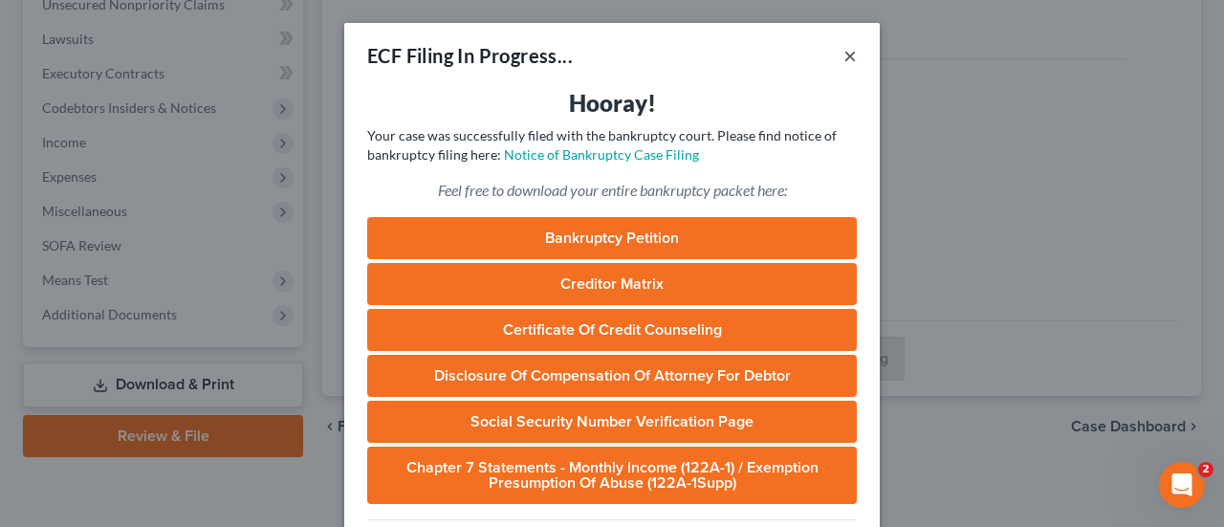
click at [844, 53] on button "×" at bounding box center [850, 55] width 13 height 23
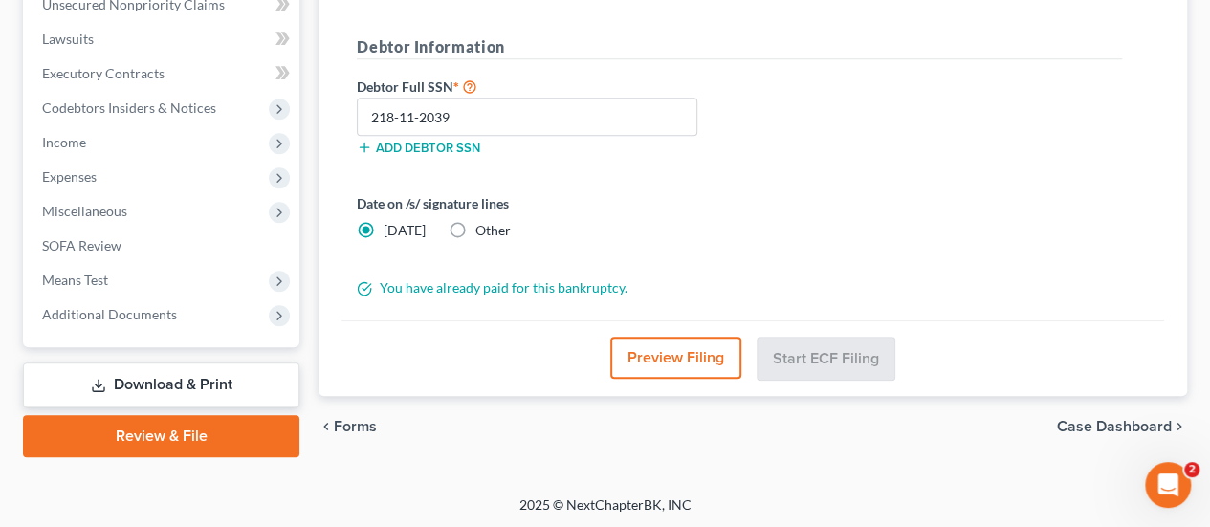
scroll to position [0, 0]
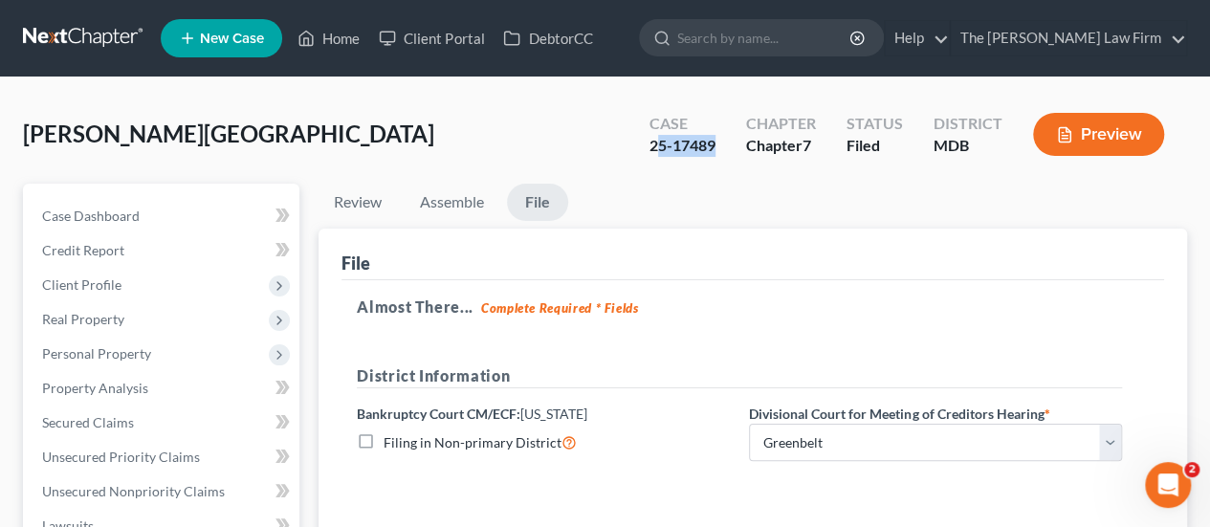
drag, startPoint x: 721, startPoint y: 144, endPoint x: 658, endPoint y: 143, distance: 63.1
click at [658, 143] on div "Case 25-17489" at bounding box center [682, 136] width 97 height 56
click at [629, 313] on strong "Complete Required * Fields" at bounding box center [560, 307] width 158 height 15
drag, startPoint x: 715, startPoint y: 143, endPoint x: 648, endPoint y: 152, distance: 68.6
click at [648, 152] on div "Case 25-17489" at bounding box center [682, 136] width 97 height 56
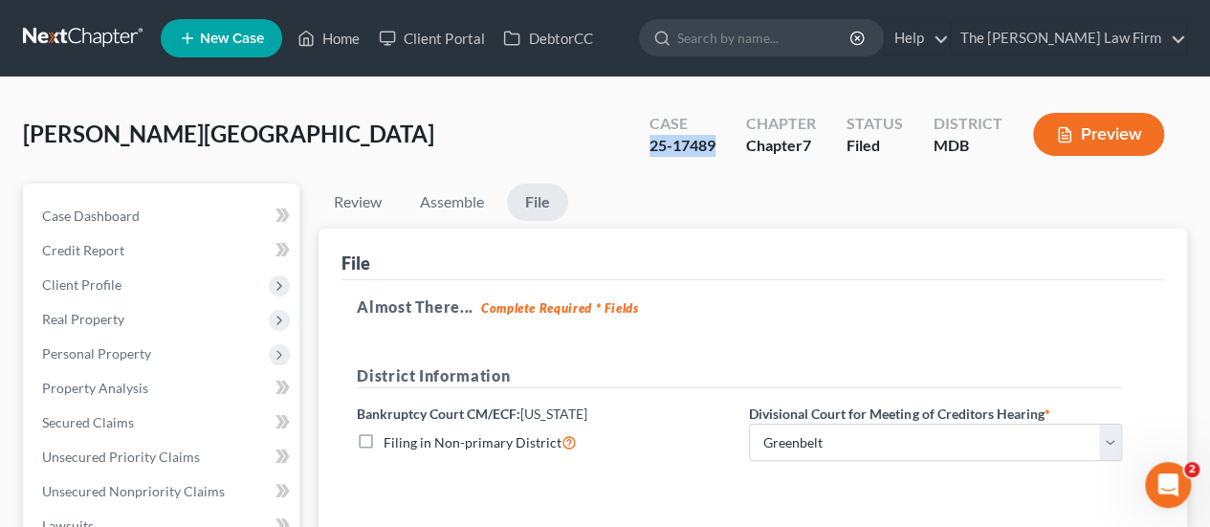
copy div "25-17489"
click at [337, 41] on link "Home" at bounding box center [328, 38] width 81 height 34
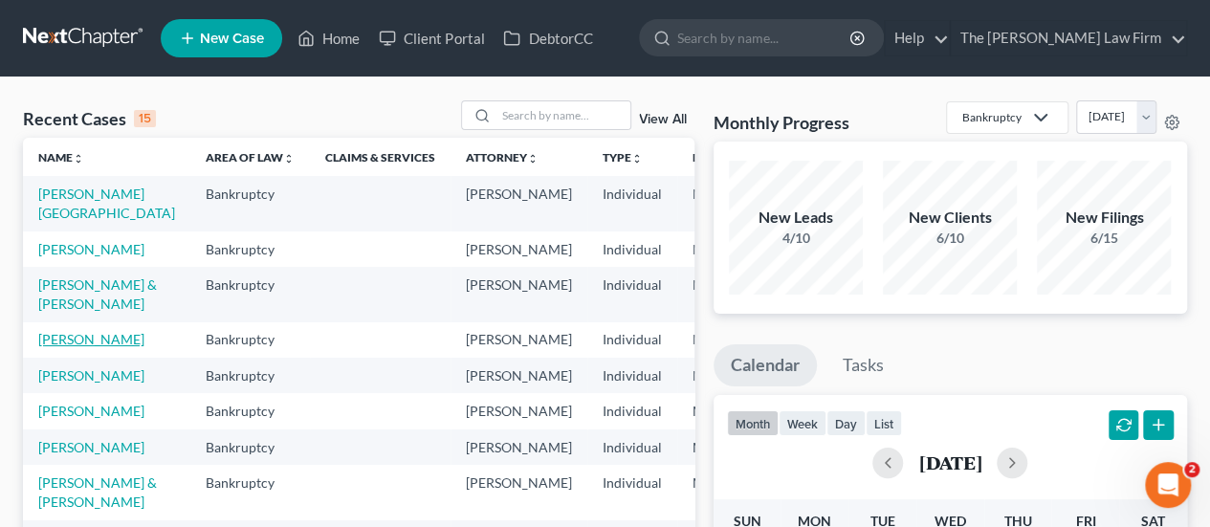
click at [44, 347] on link "[PERSON_NAME]" at bounding box center [91, 339] width 106 height 16
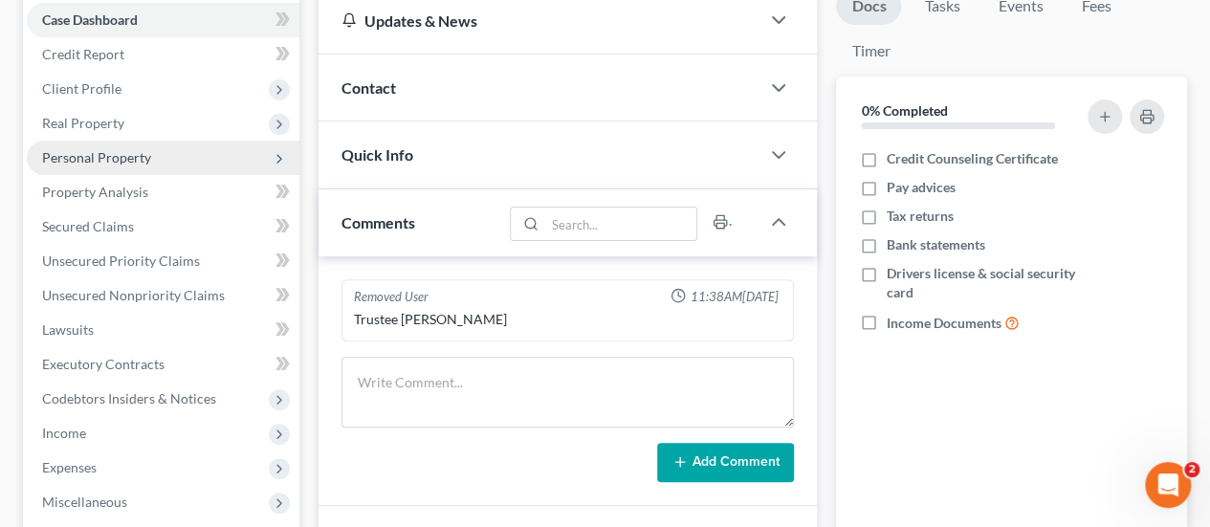
scroll to position [197, 0]
click at [89, 156] on span "Personal Property" at bounding box center [96, 156] width 109 height 16
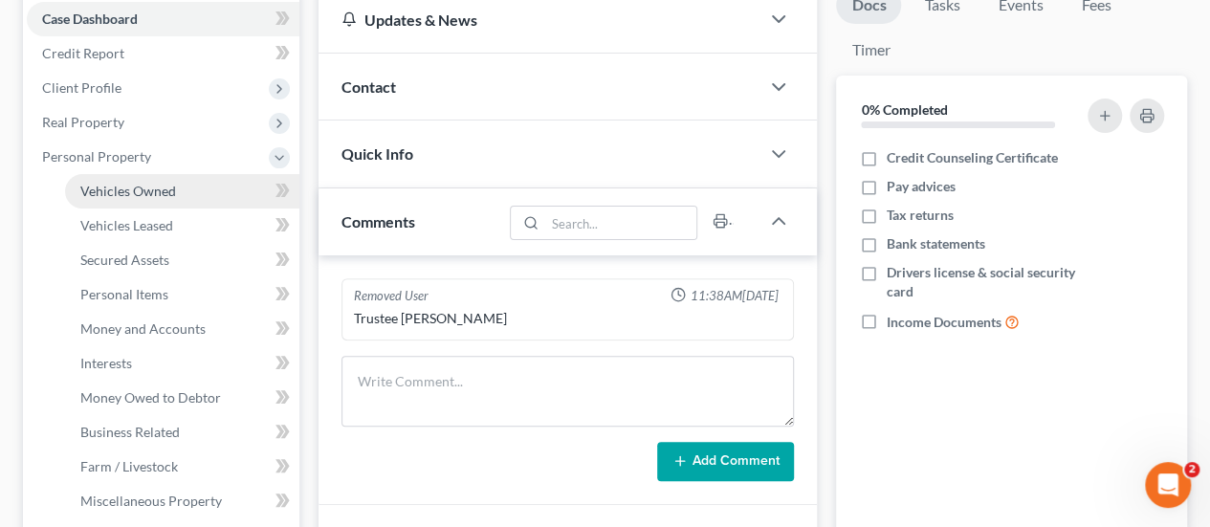
click at [93, 191] on span "Vehicles Owned" at bounding box center [128, 191] width 96 height 16
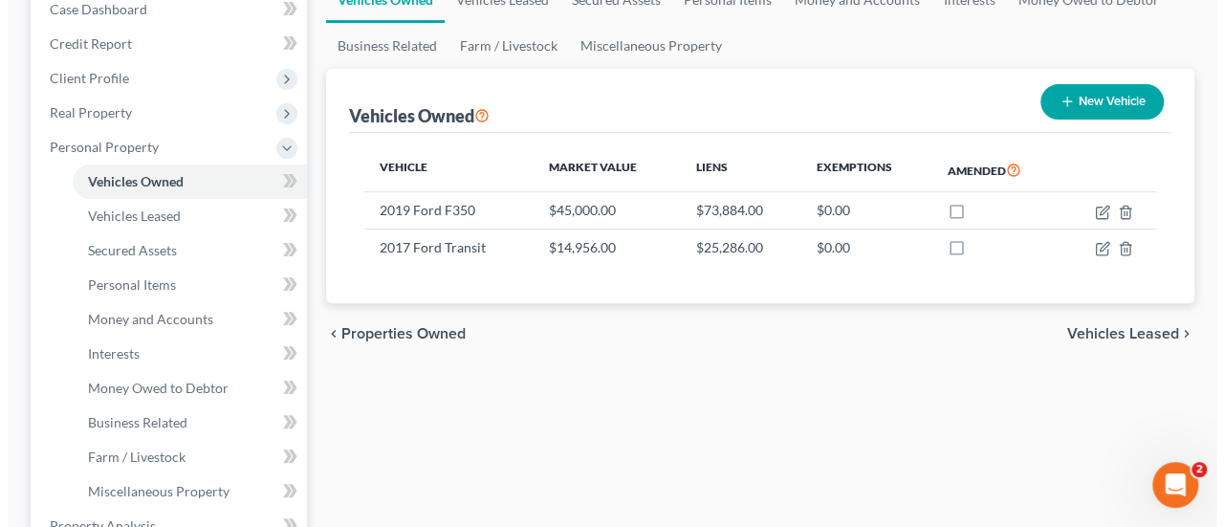
scroll to position [212, 0]
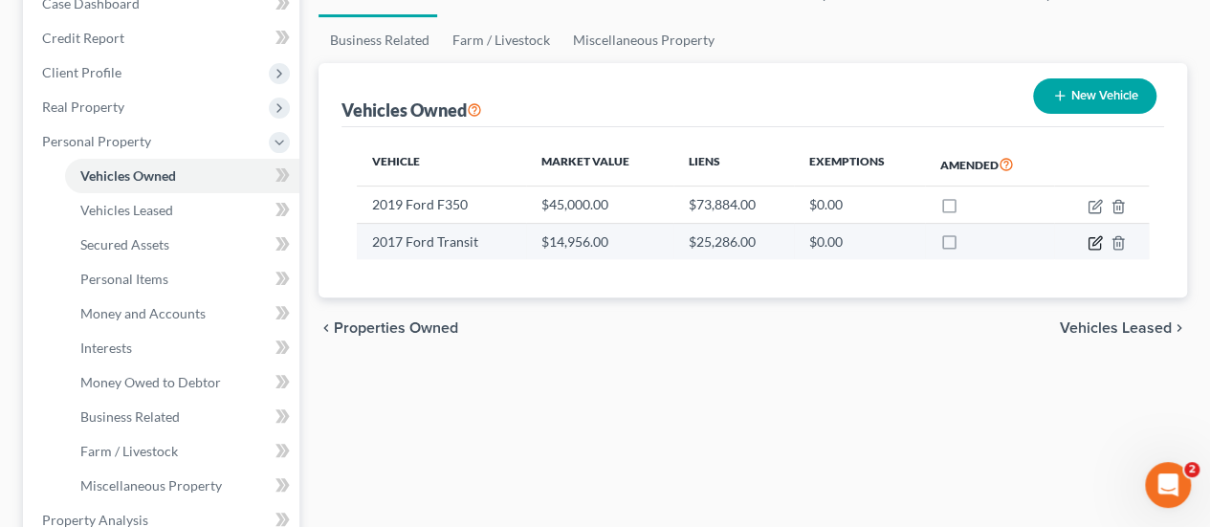
click at [1095, 243] on icon "button" at bounding box center [1096, 240] width 9 height 9
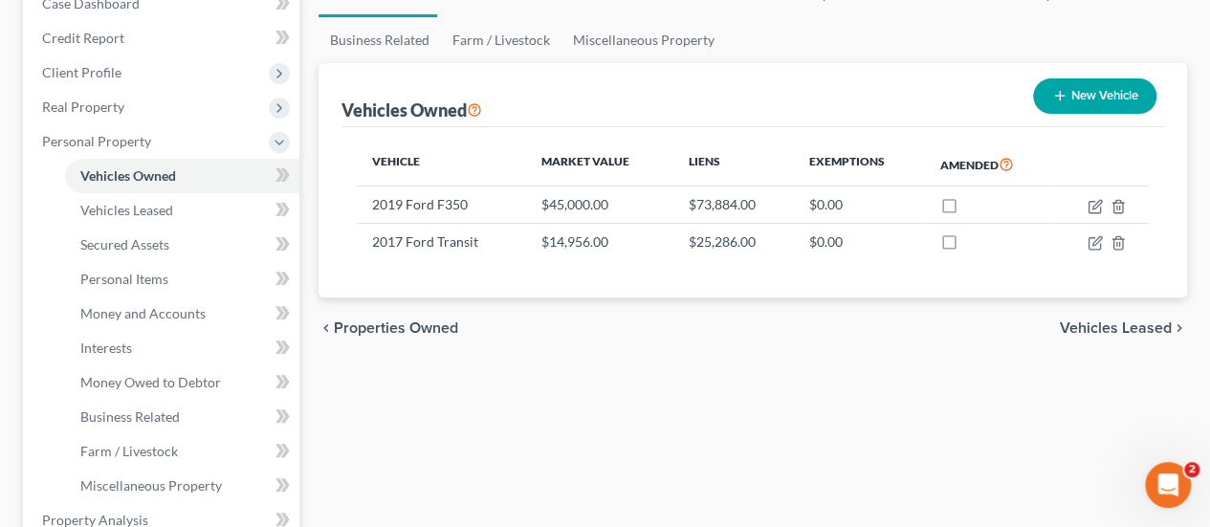
select select "0"
select select "9"
select select "4"
select select "0"
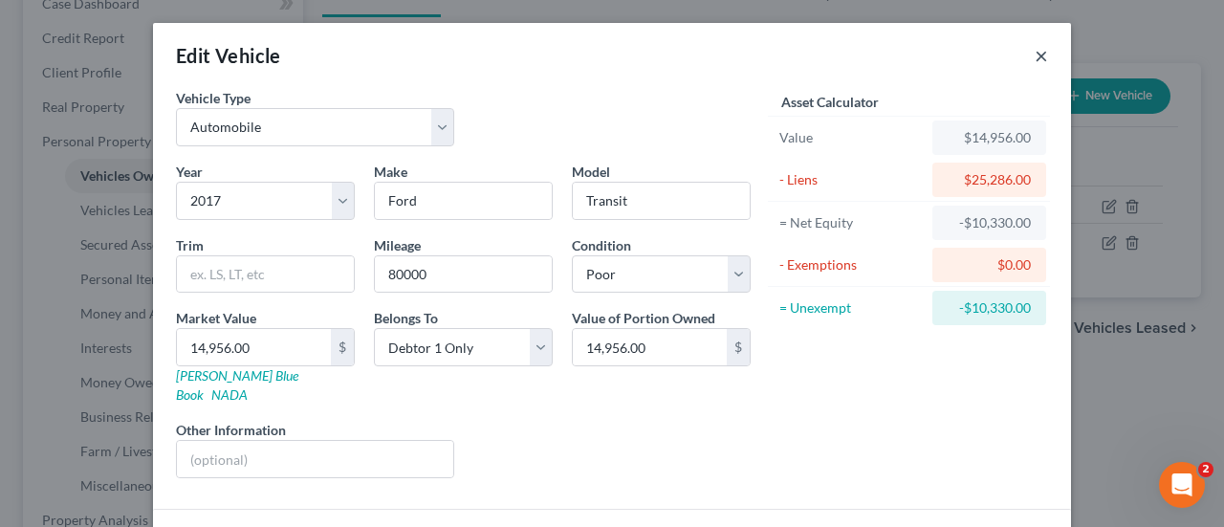
click at [1035, 55] on button "×" at bounding box center [1041, 55] width 13 height 23
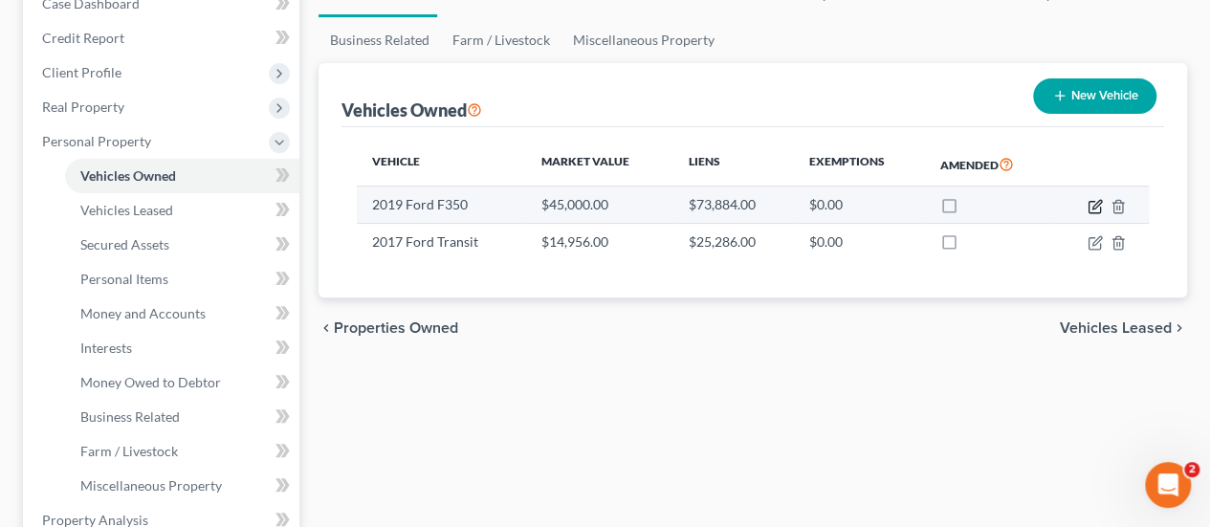
click at [1097, 206] on icon "button" at bounding box center [1094, 206] width 15 height 15
select select "0"
select select "7"
select select "3"
select select "0"
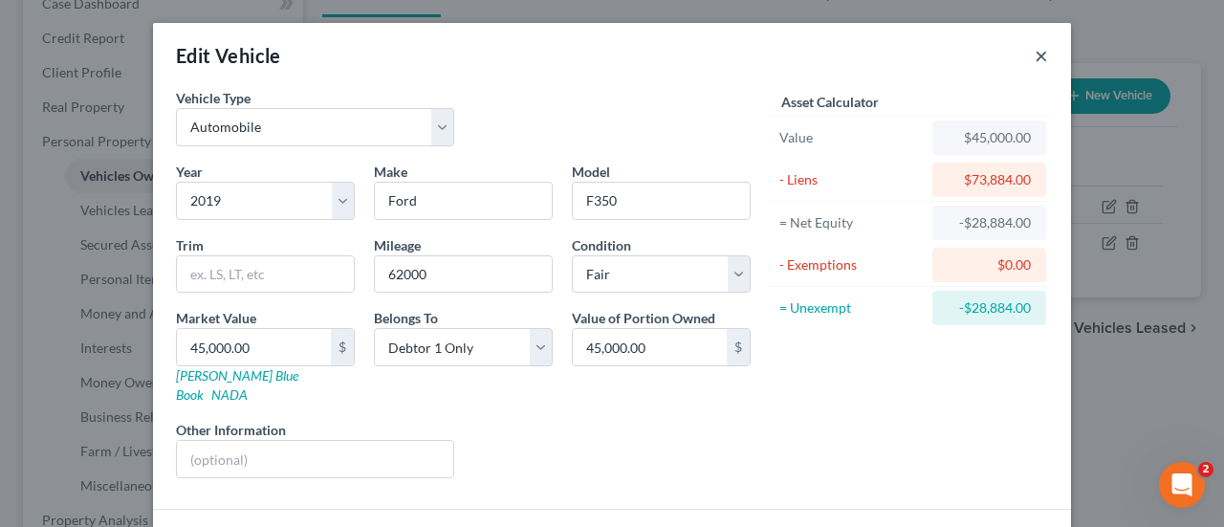
click at [1035, 53] on button "×" at bounding box center [1041, 55] width 13 height 23
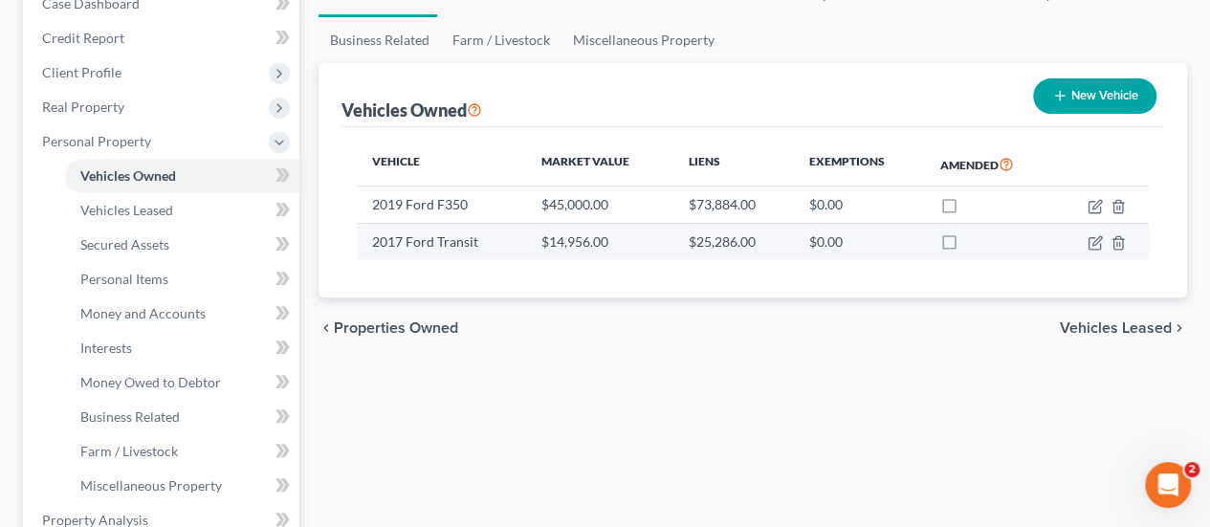
click at [1083, 245] on td at bounding box center [1101, 241] width 95 height 36
click at [1092, 244] on icon "button" at bounding box center [1096, 240] width 9 height 9
select select "0"
select select "9"
select select "4"
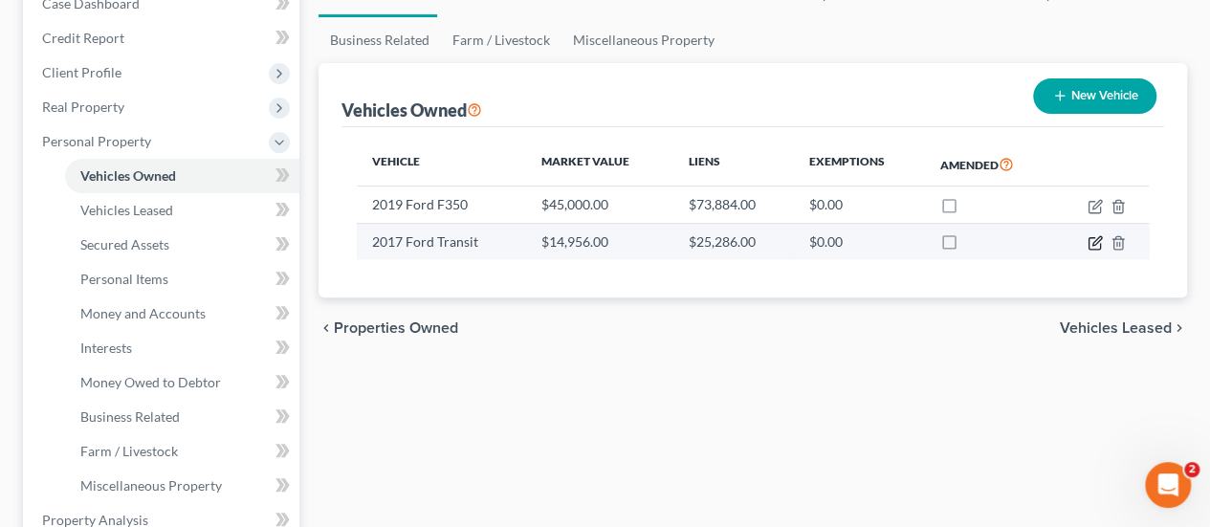
select select "0"
select select "23"
select select "0"
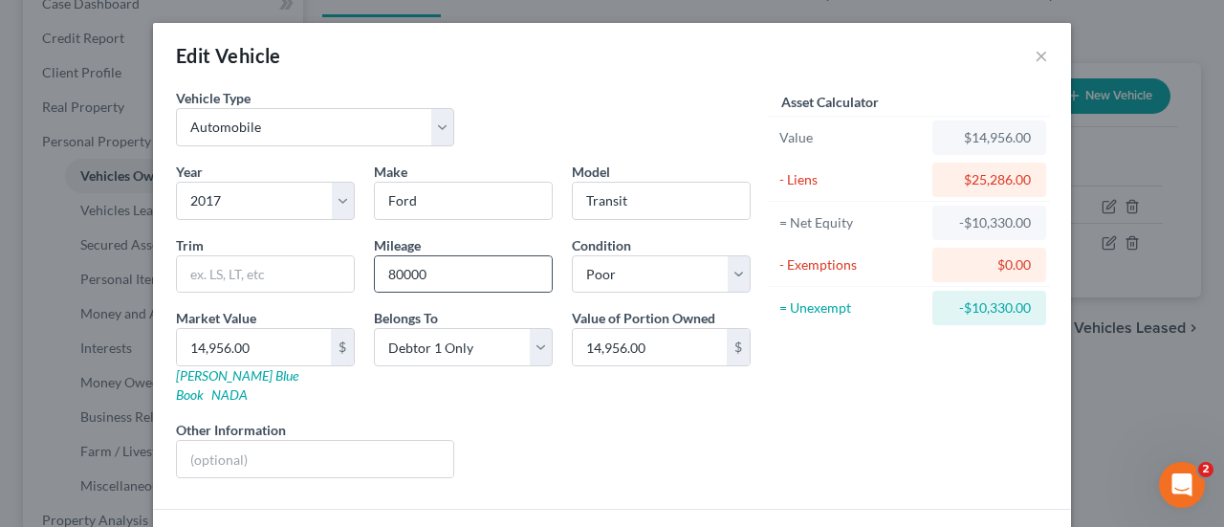
scroll to position [116, 0]
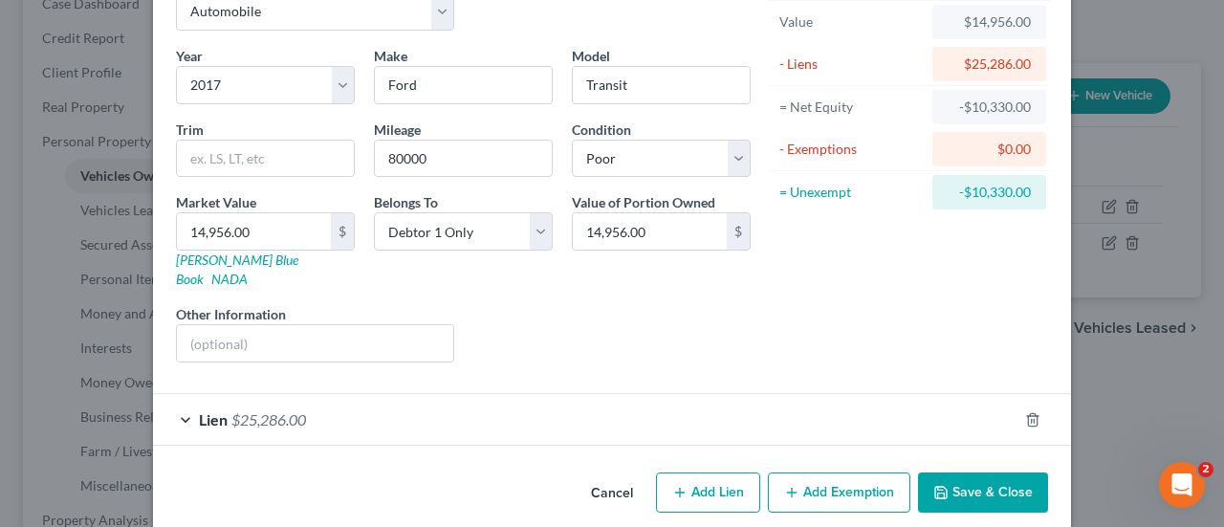
click at [269, 410] on span "$25,286.00" at bounding box center [268, 419] width 75 height 18
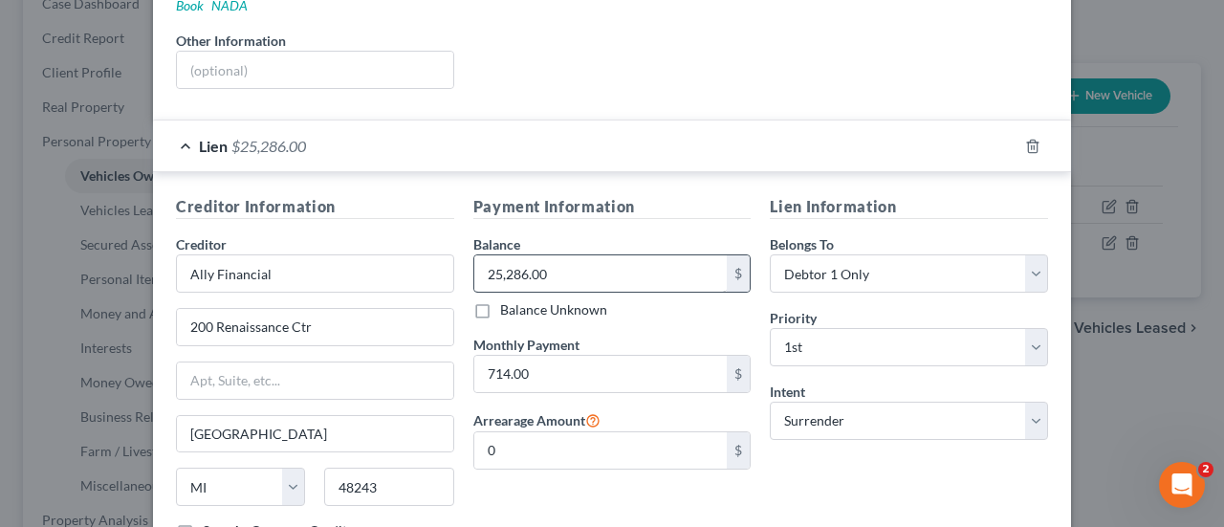
scroll to position [0, 0]
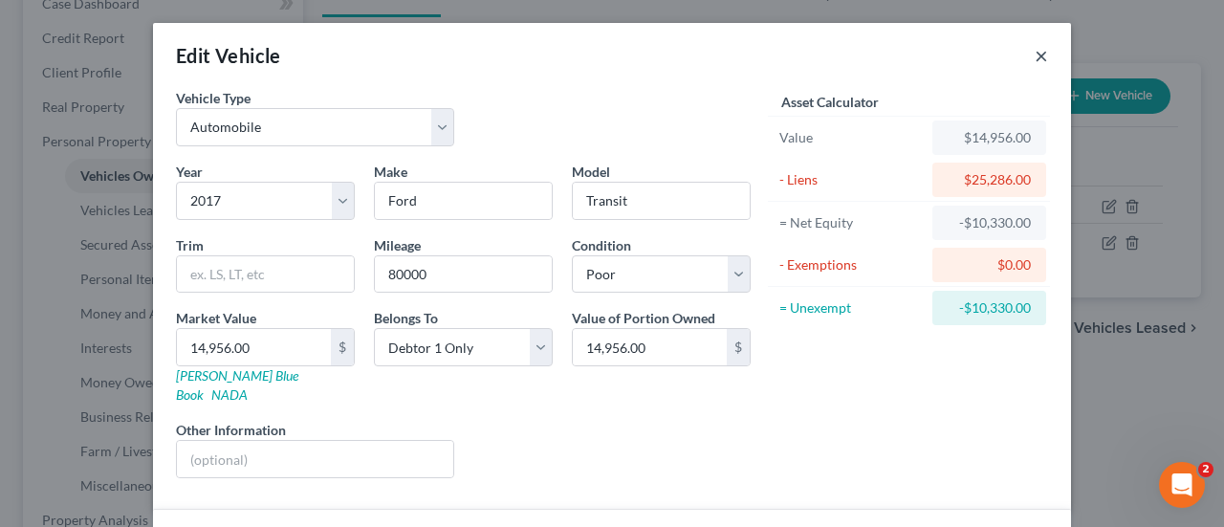
click at [1035, 56] on button "×" at bounding box center [1041, 55] width 13 height 23
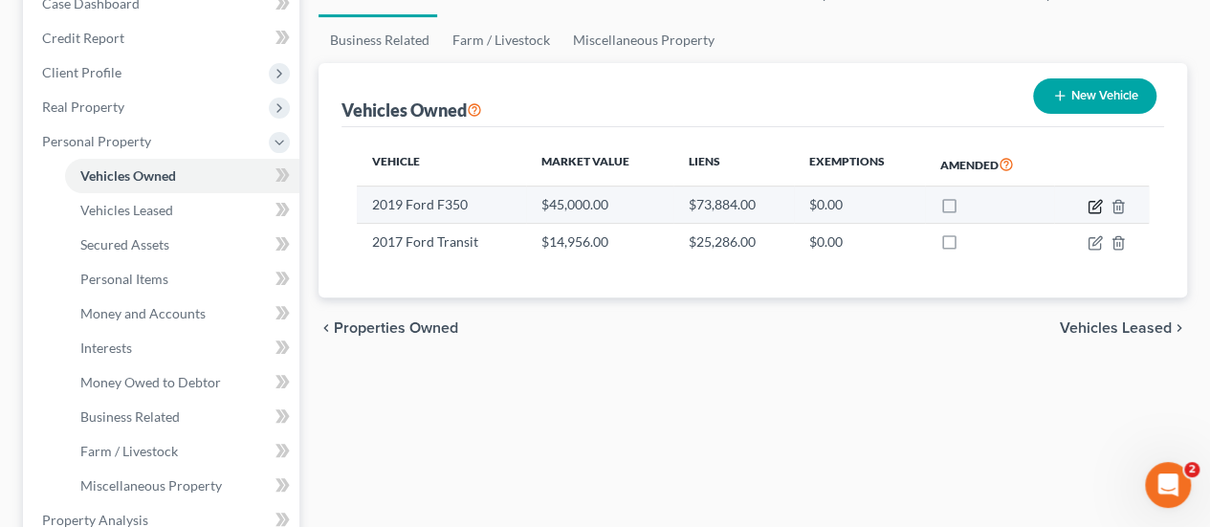
click at [1098, 206] on icon "button" at bounding box center [1094, 206] width 15 height 15
select select "0"
select select "7"
select select "3"
select select "0"
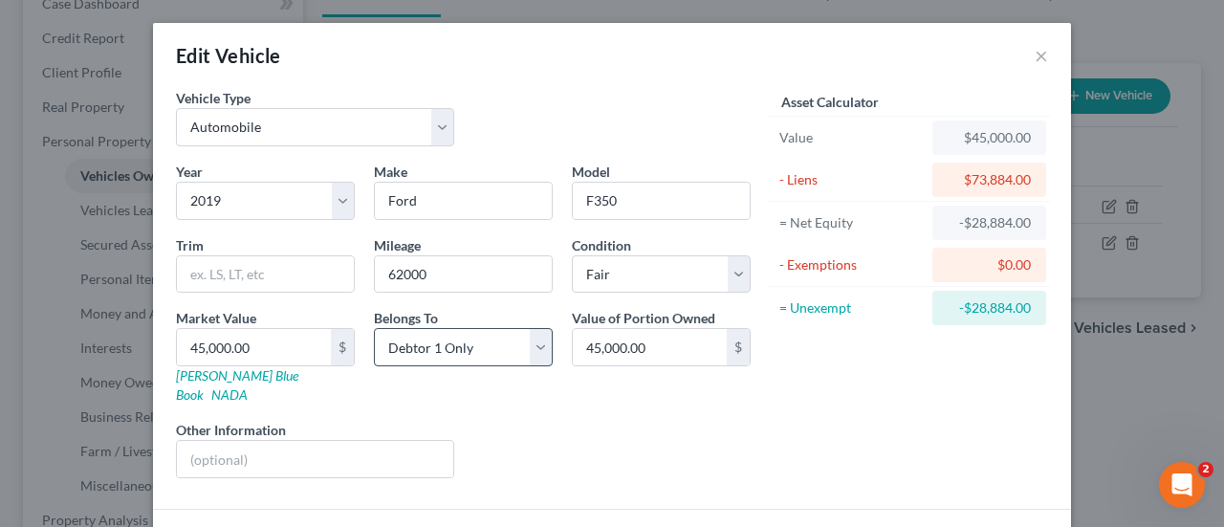
scroll to position [116, 0]
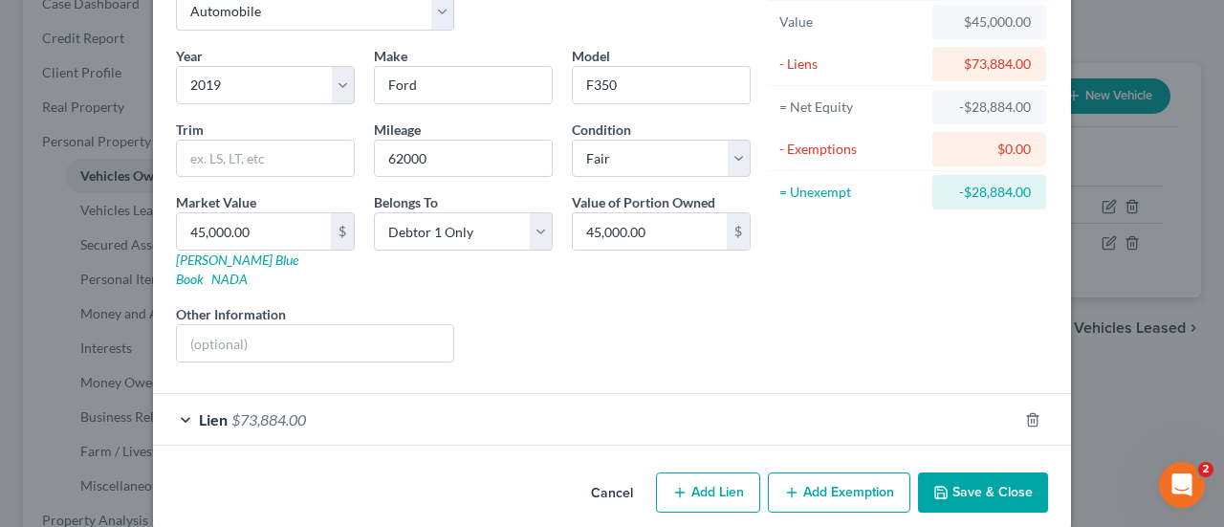
click at [276, 410] on span "$73,884.00" at bounding box center [268, 419] width 75 height 18
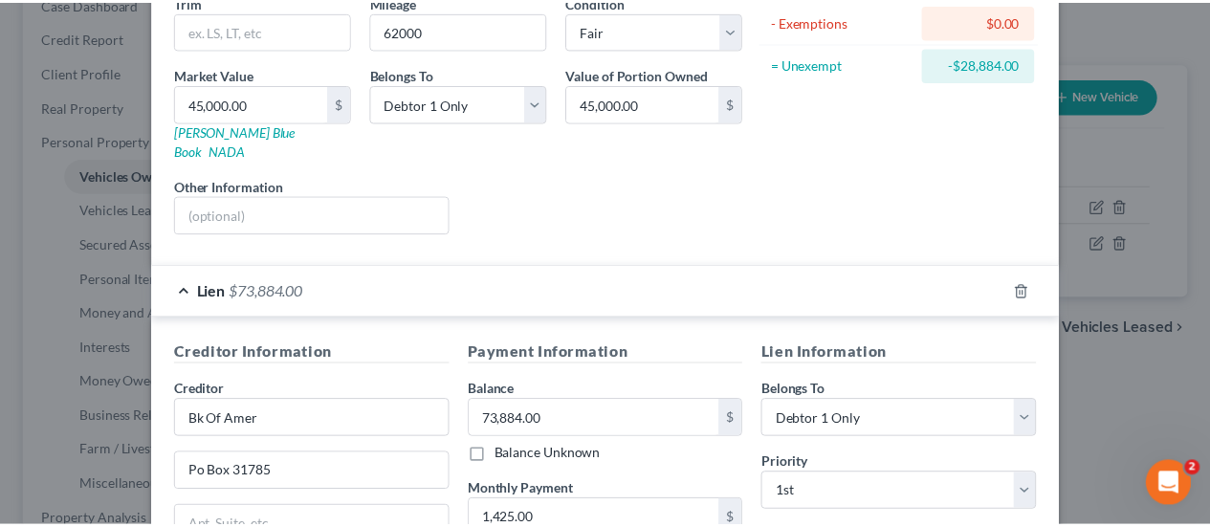
scroll to position [0, 0]
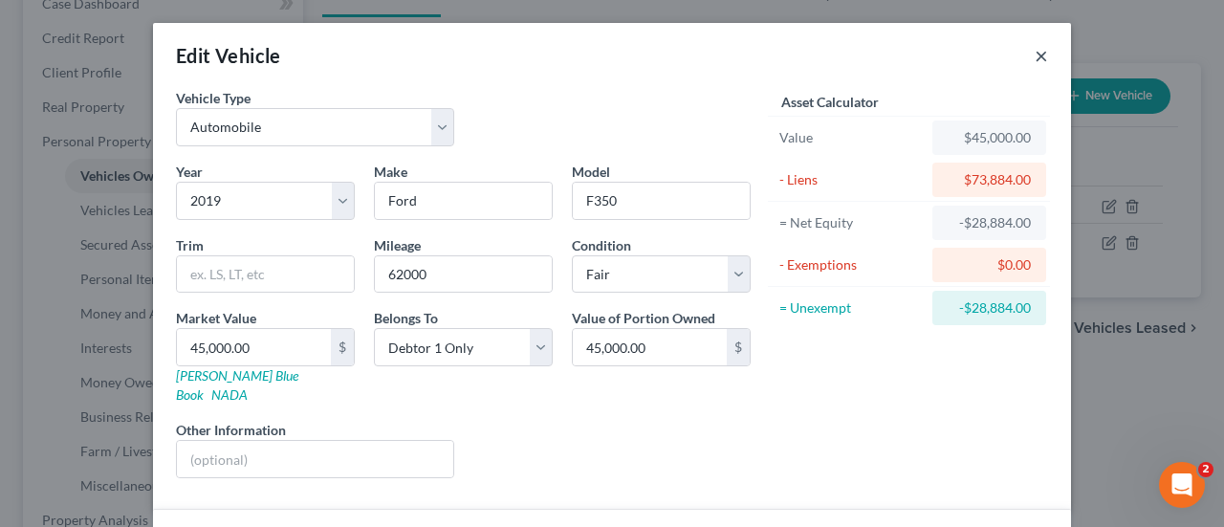
click at [1035, 55] on button "×" at bounding box center [1041, 55] width 13 height 23
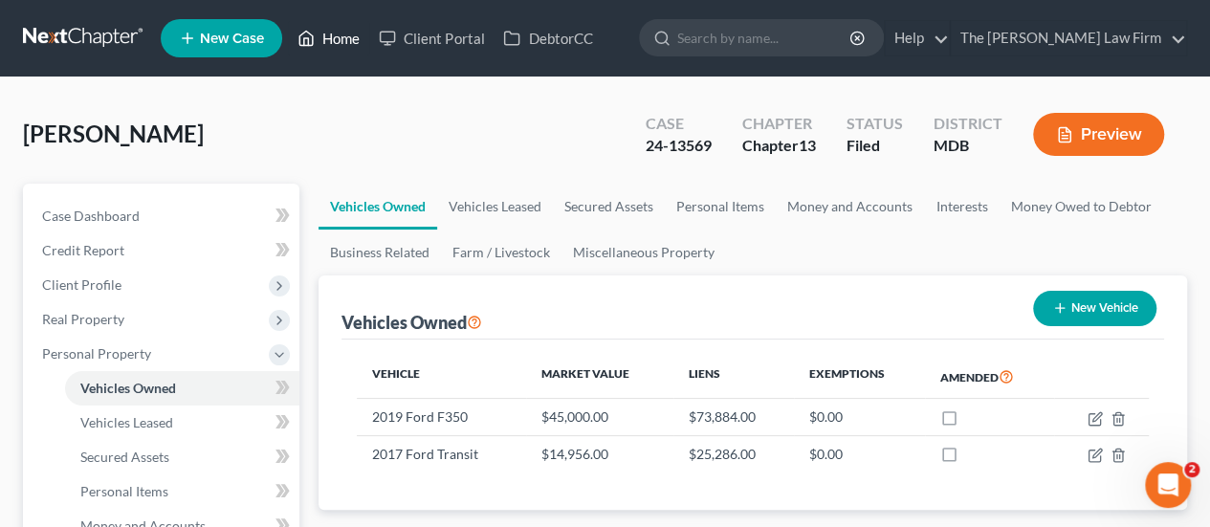
click at [339, 44] on link "Home" at bounding box center [328, 38] width 81 height 34
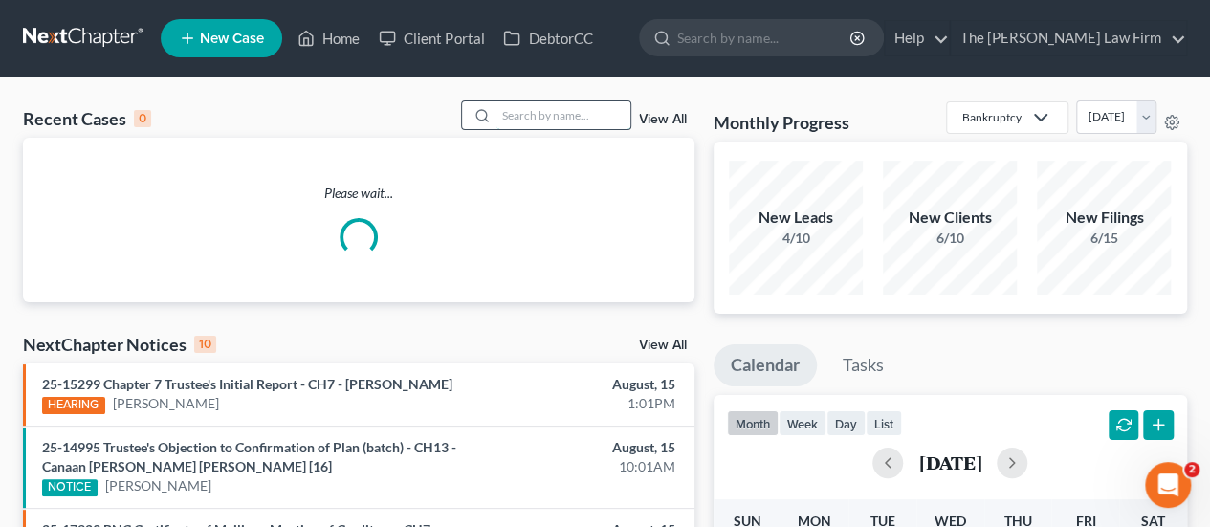
click at [526, 113] on input "search" at bounding box center [563, 115] width 134 height 28
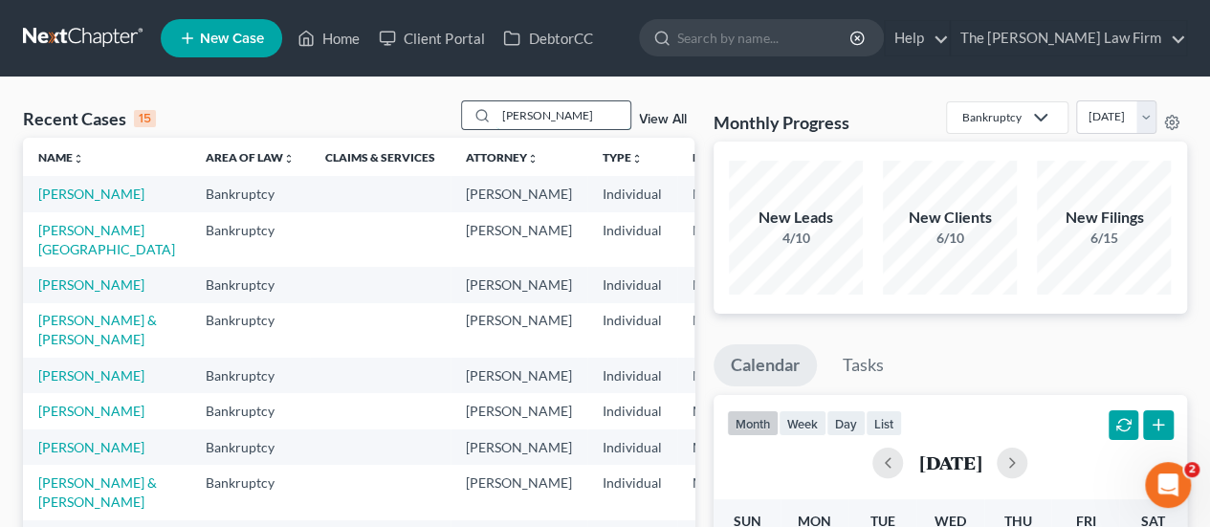
type input "[PERSON_NAME]"
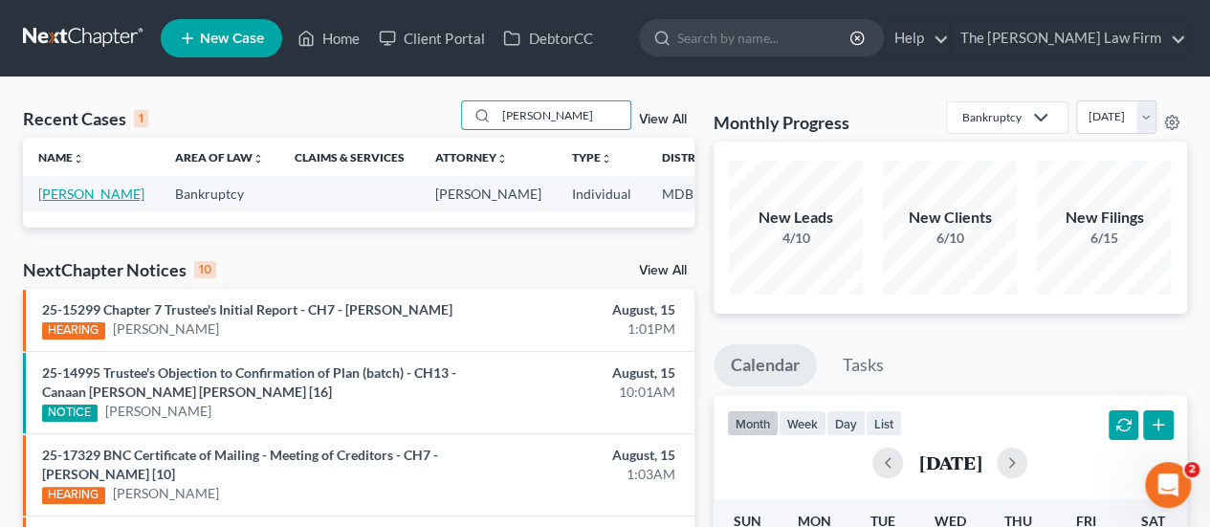
click at [61, 194] on link "[PERSON_NAME]" at bounding box center [91, 194] width 106 height 16
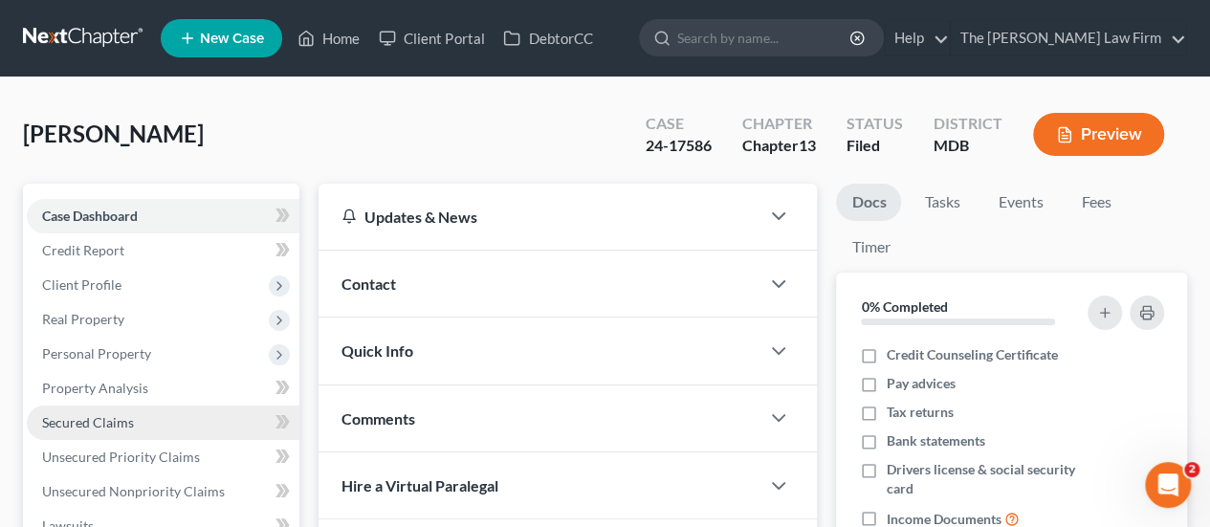
click at [87, 415] on span "Secured Claims" at bounding box center [88, 422] width 92 height 16
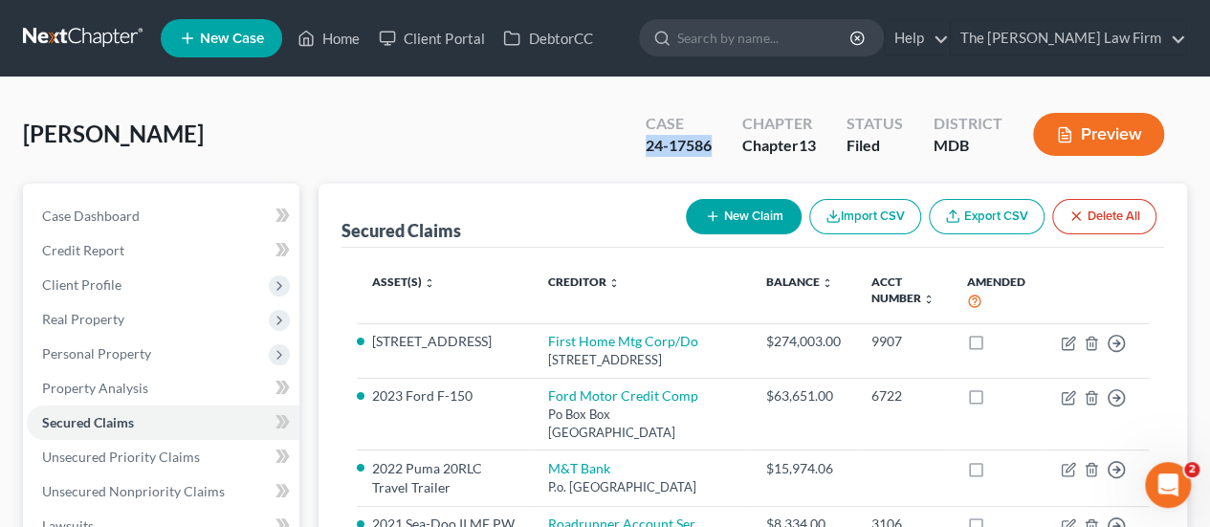
drag, startPoint x: 717, startPoint y: 149, endPoint x: 643, endPoint y: 149, distance: 74.6
click at [643, 149] on div "Case 24-17586" at bounding box center [678, 136] width 97 height 56
copy div "24-17586"
click at [343, 33] on link "Home" at bounding box center [328, 38] width 81 height 34
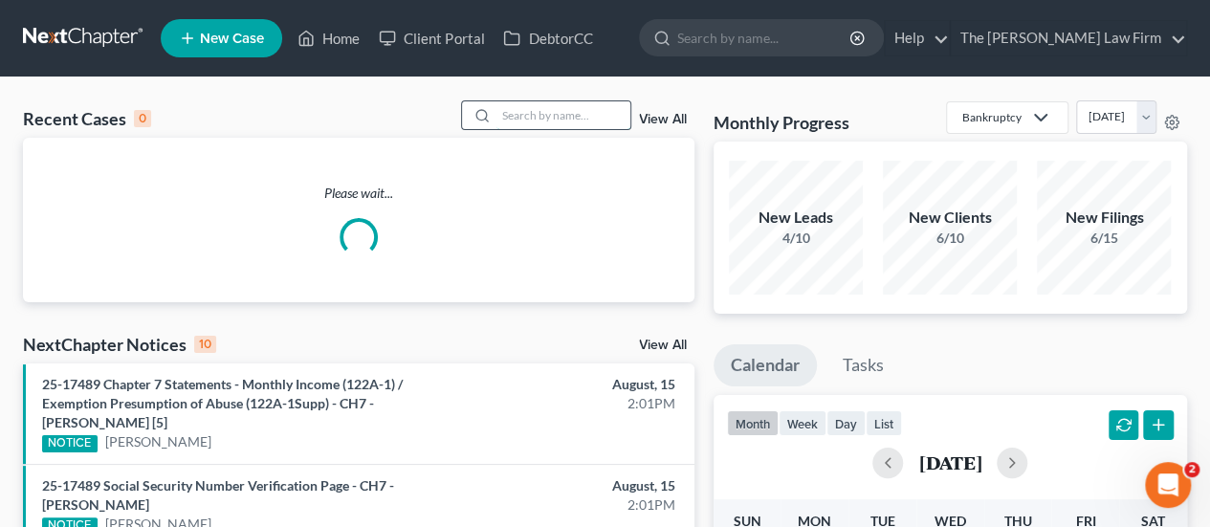
click at [534, 112] on input "search" at bounding box center [563, 115] width 134 height 28
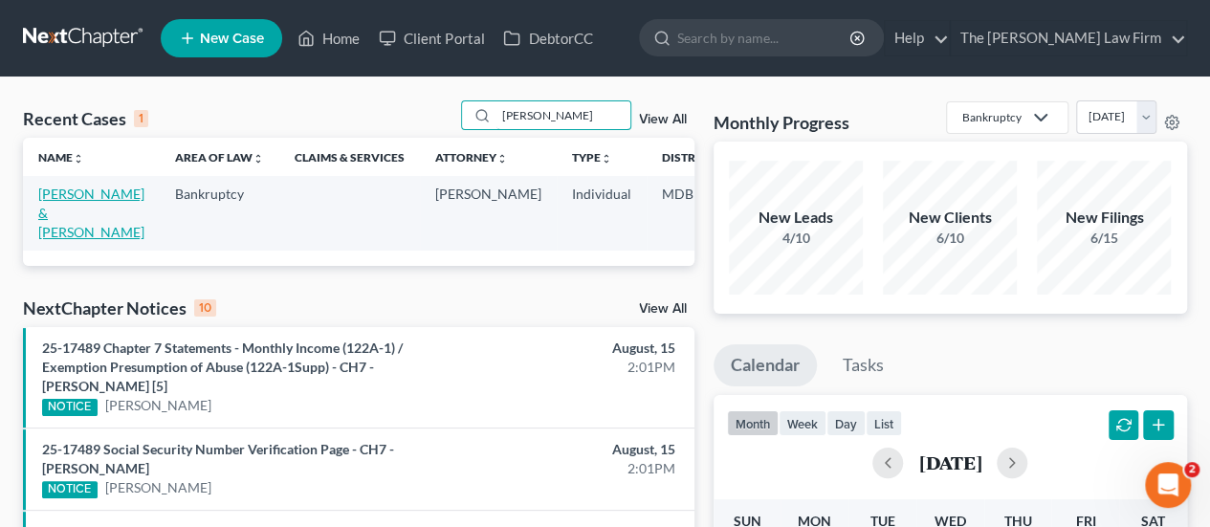
type input "[PERSON_NAME]"
click at [71, 188] on link "[PERSON_NAME] & [PERSON_NAME]" at bounding box center [91, 213] width 106 height 55
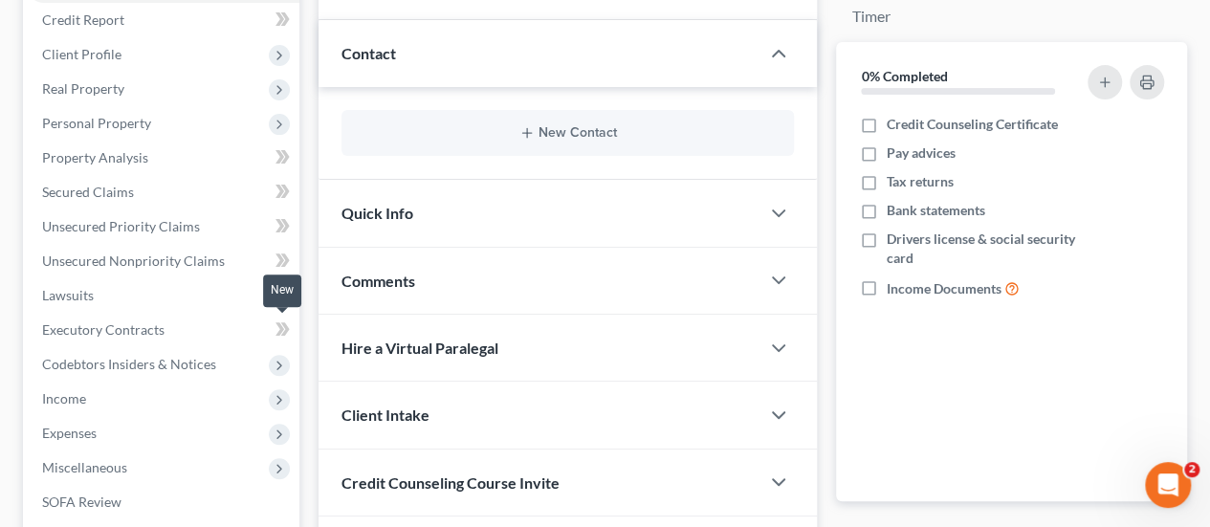
scroll to position [541, 0]
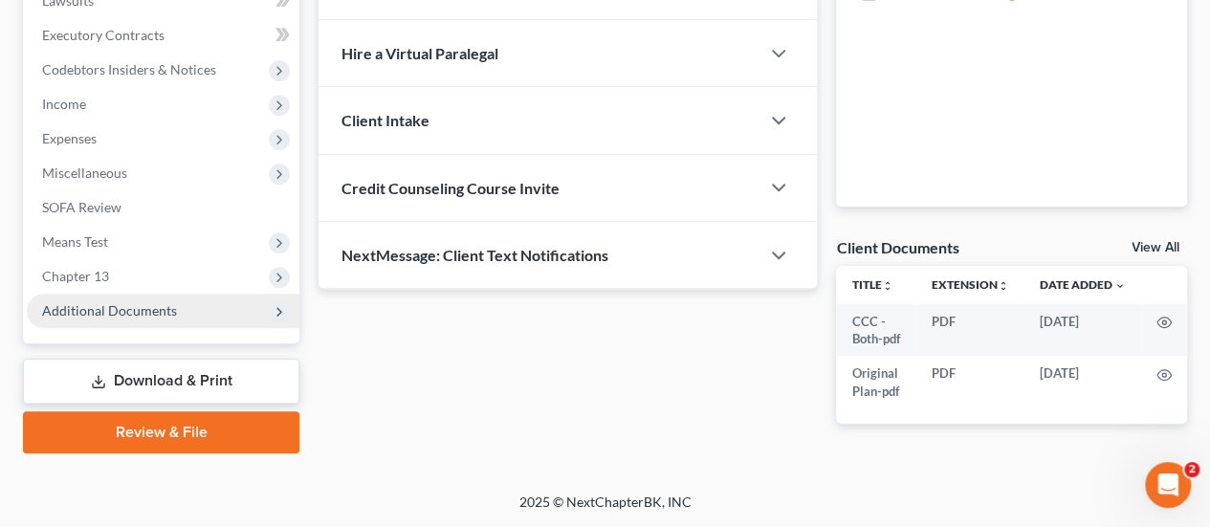
click at [104, 302] on span "Additional Documents" at bounding box center [109, 310] width 135 height 16
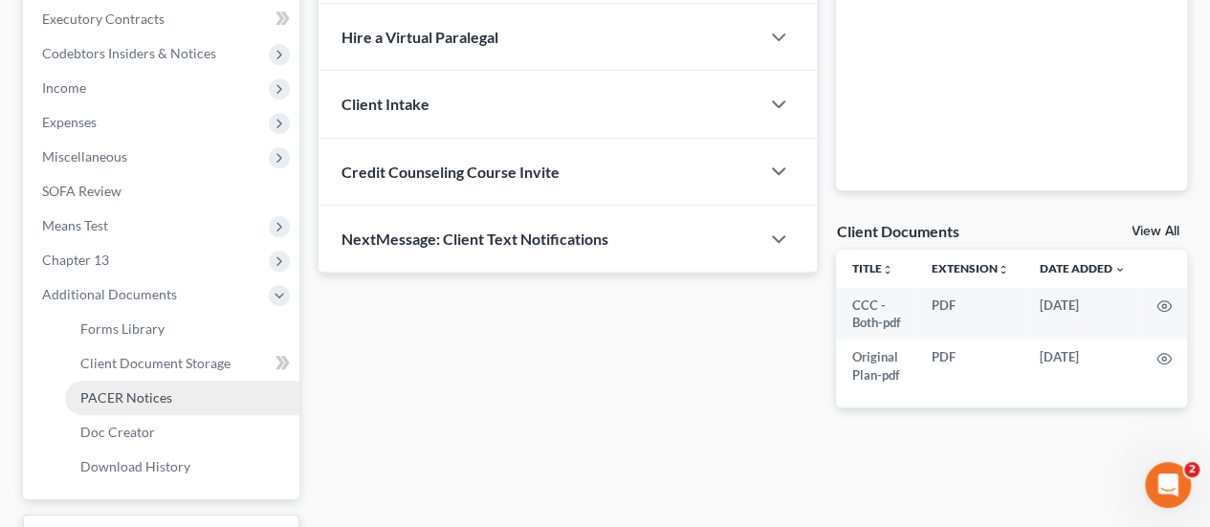
click at [130, 401] on span "PACER Notices" at bounding box center [126, 397] width 92 height 16
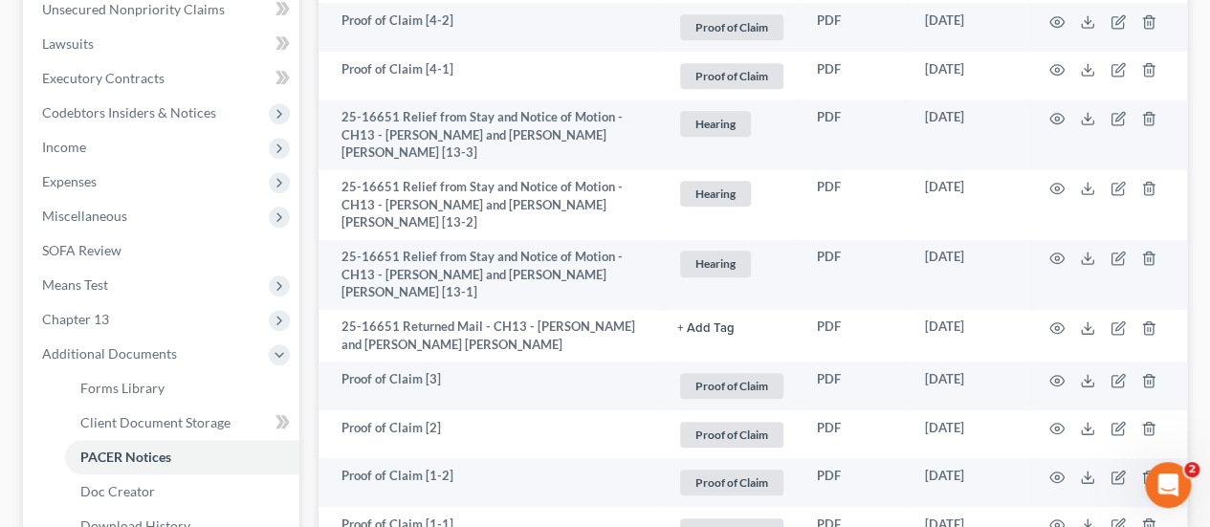
scroll to position [557, 0]
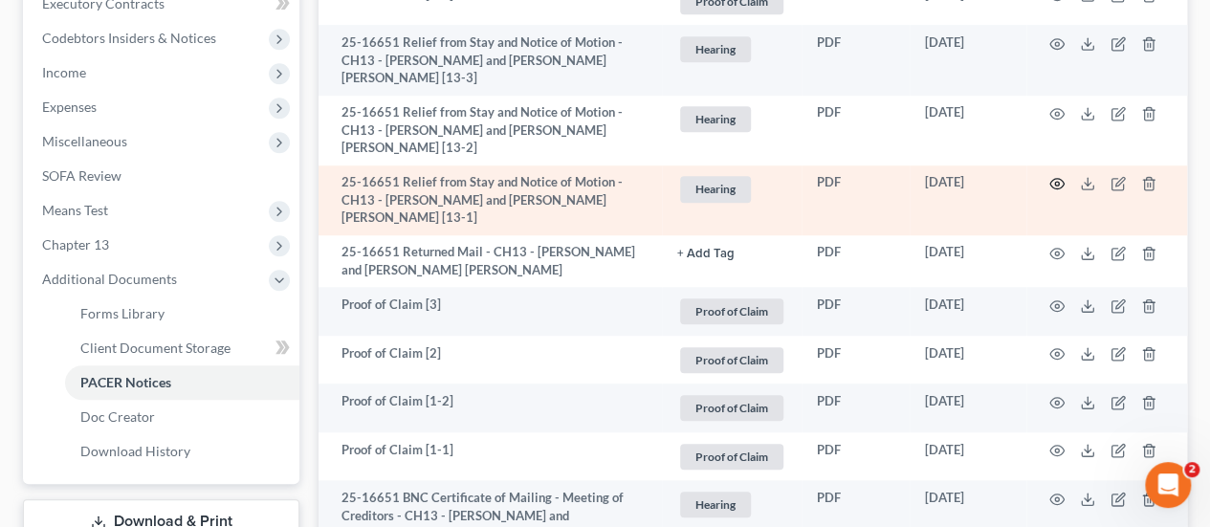
click at [1056, 182] on circle "button" at bounding box center [1057, 184] width 4 height 4
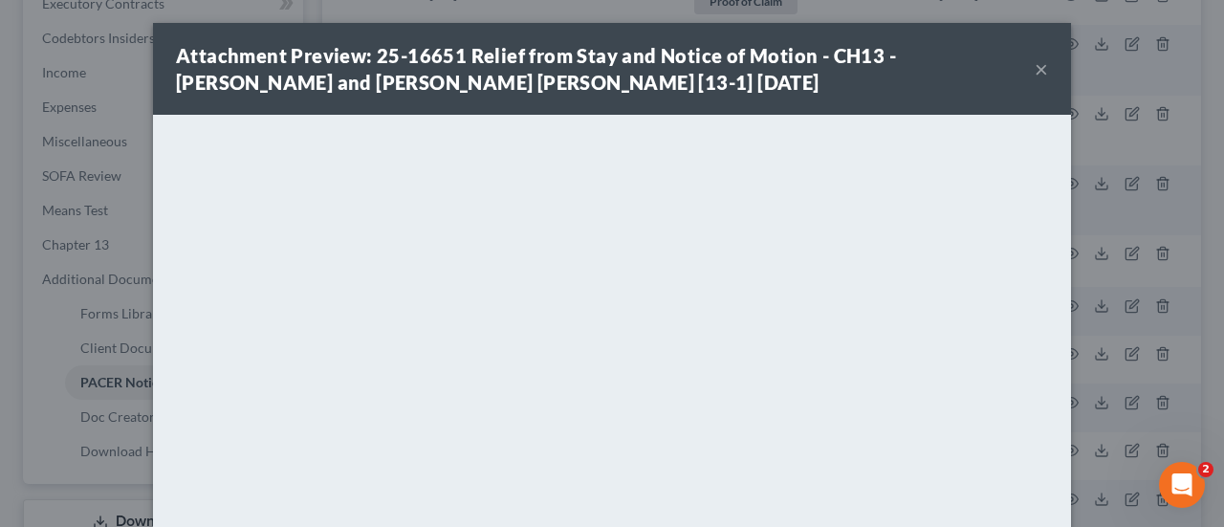
click at [1035, 75] on button "×" at bounding box center [1041, 68] width 13 height 23
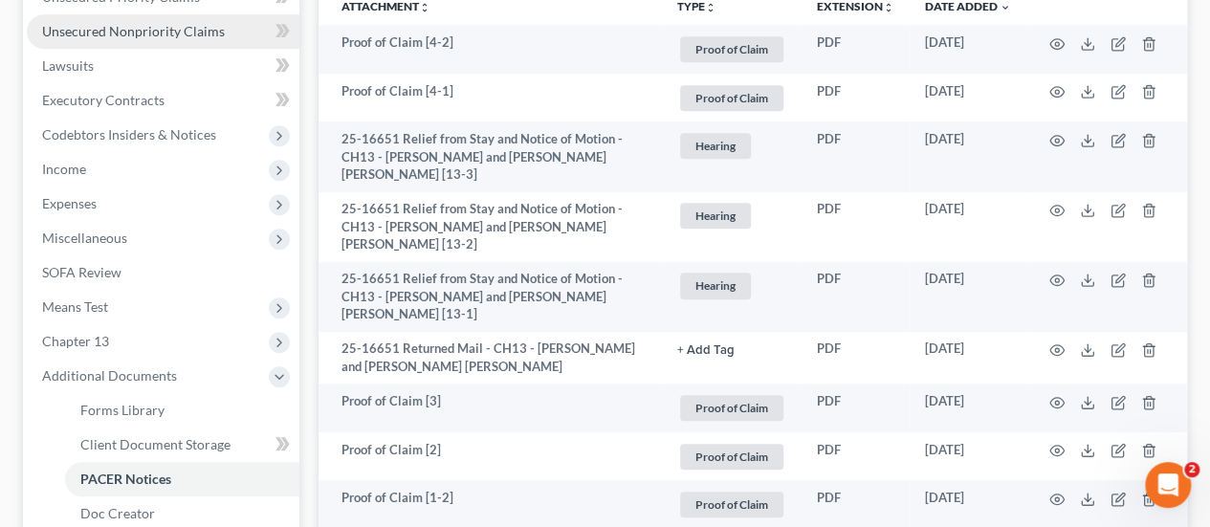
scroll to position [387, 0]
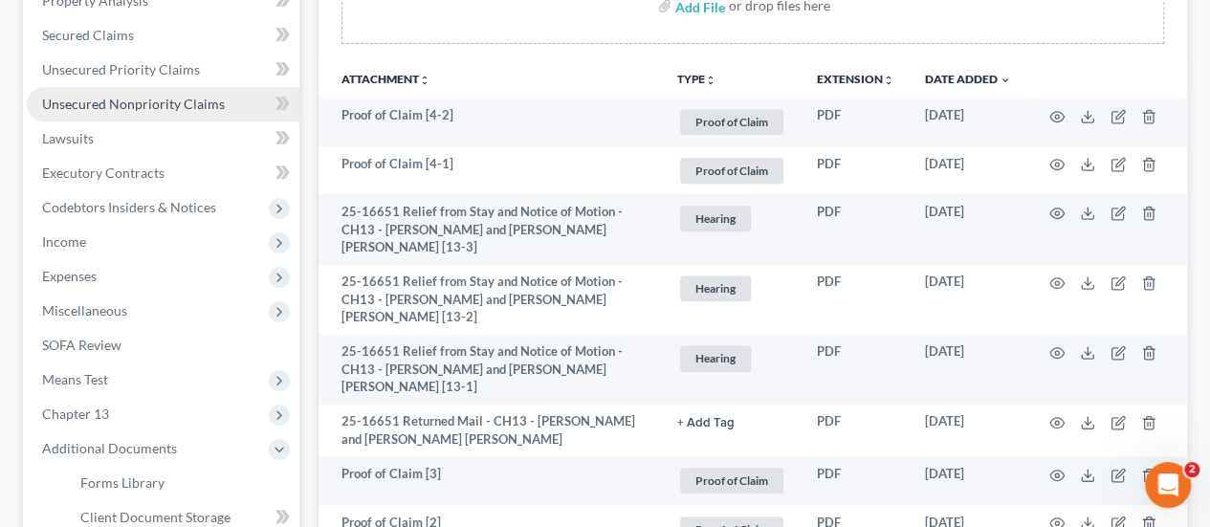
click at [143, 96] on span "Unsecured Nonpriority Claims" at bounding box center [133, 104] width 183 height 16
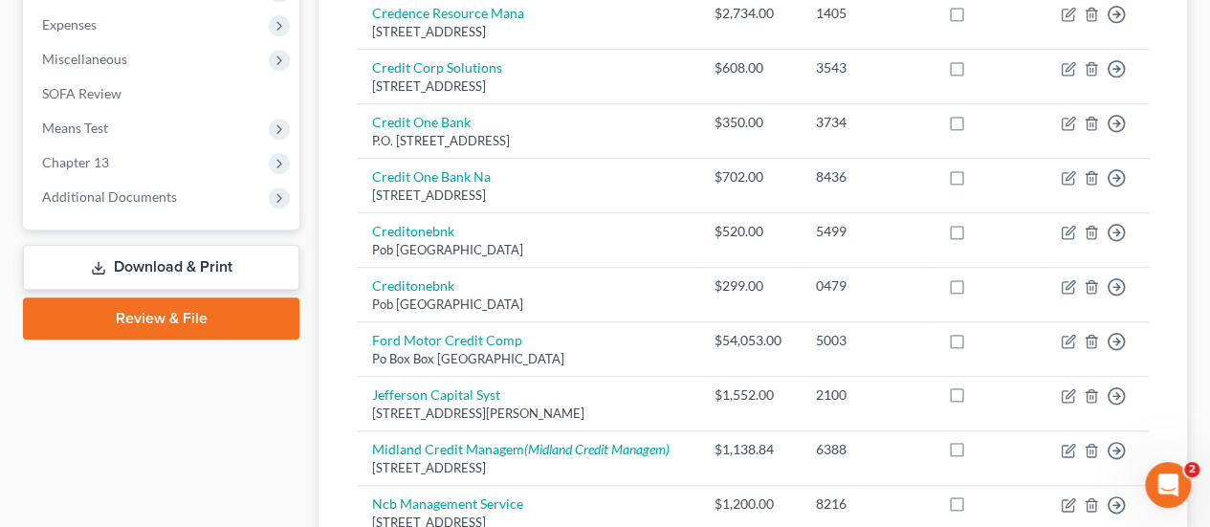
scroll to position [648, 0]
